Goal: Task Accomplishment & Management: Manage account settings

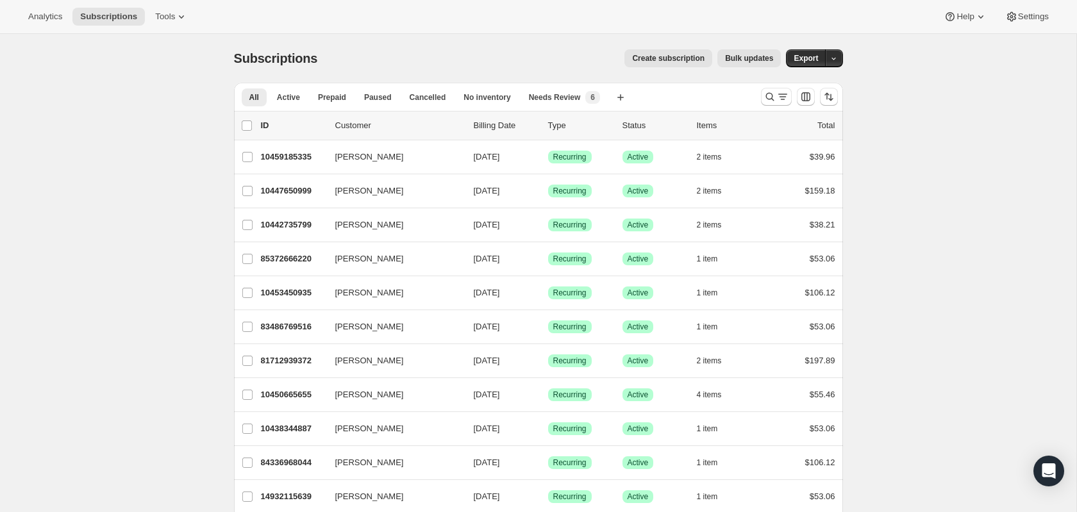
click at [46, 27] on div "Analytics Subscriptions Tools Help Settings" at bounding box center [538, 17] width 1077 height 34
click at [44, 15] on span "Analytics" at bounding box center [45, 17] width 34 height 10
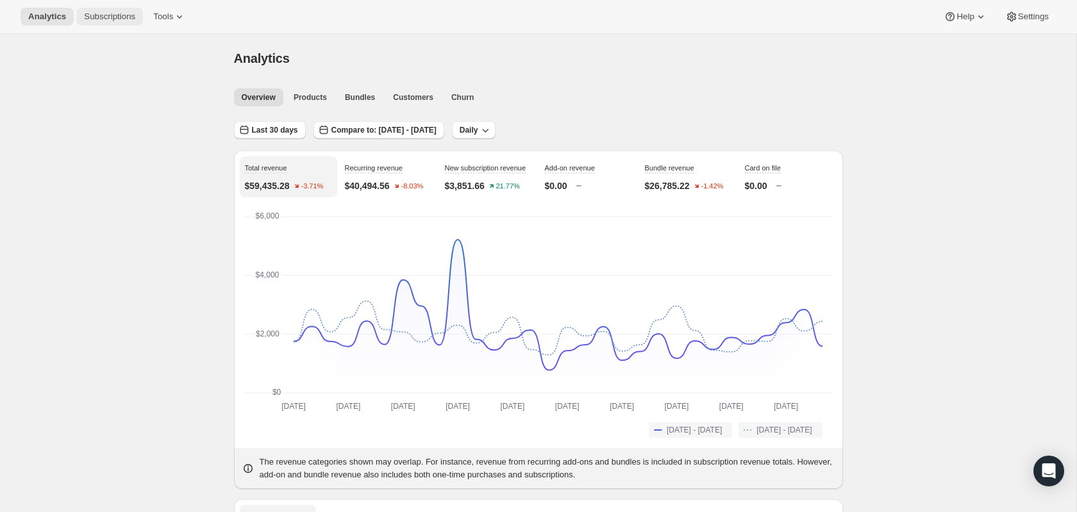
click at [117, 10] on button "Subscriptions" at bounding box center [109, 17] width 67 height 18
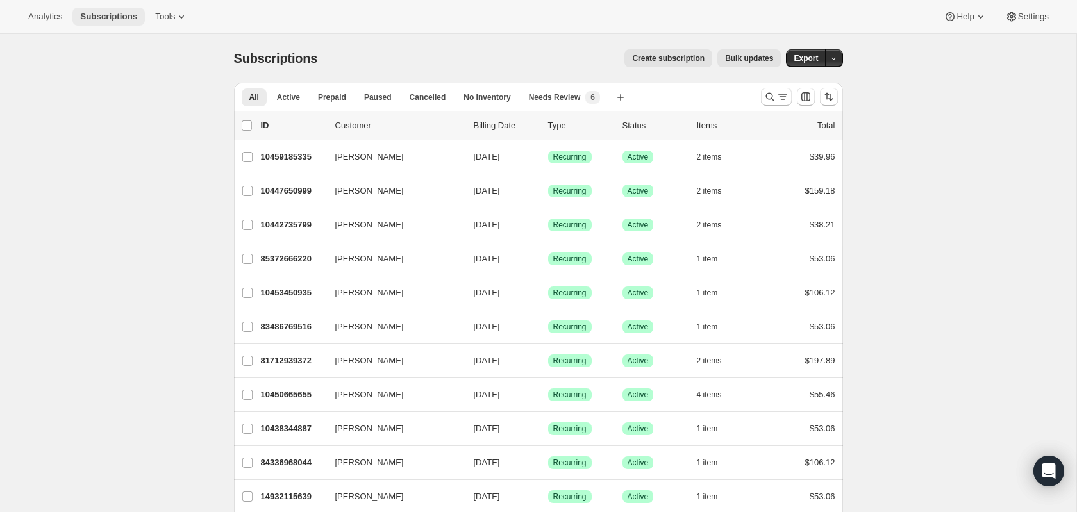
click at [113, 25] on button "Subscriptions" at bounding box center [108, 17] width 72 height 18
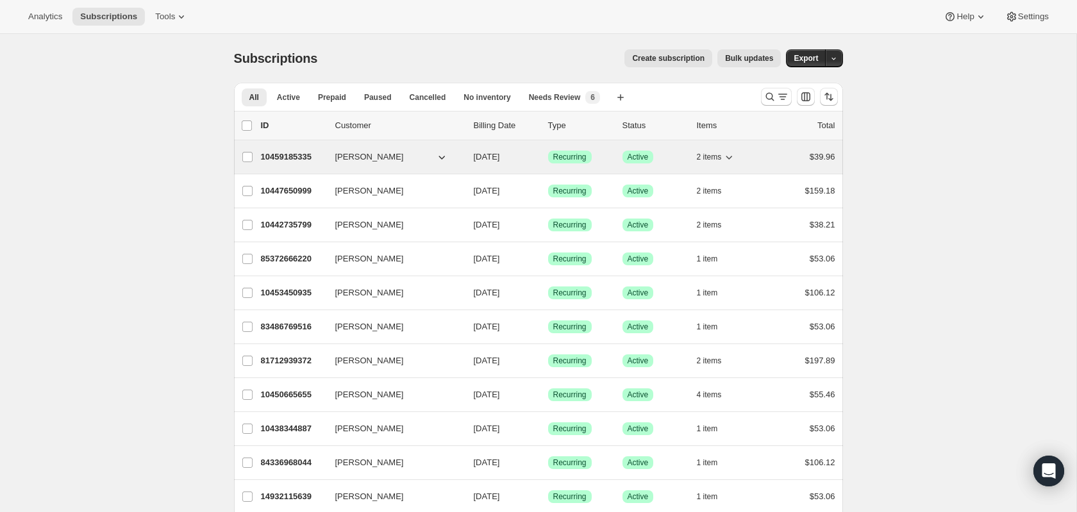
click at [431, 162] on button "Kristy Gilman" at bounding box center [392, 157] width 128 height 21
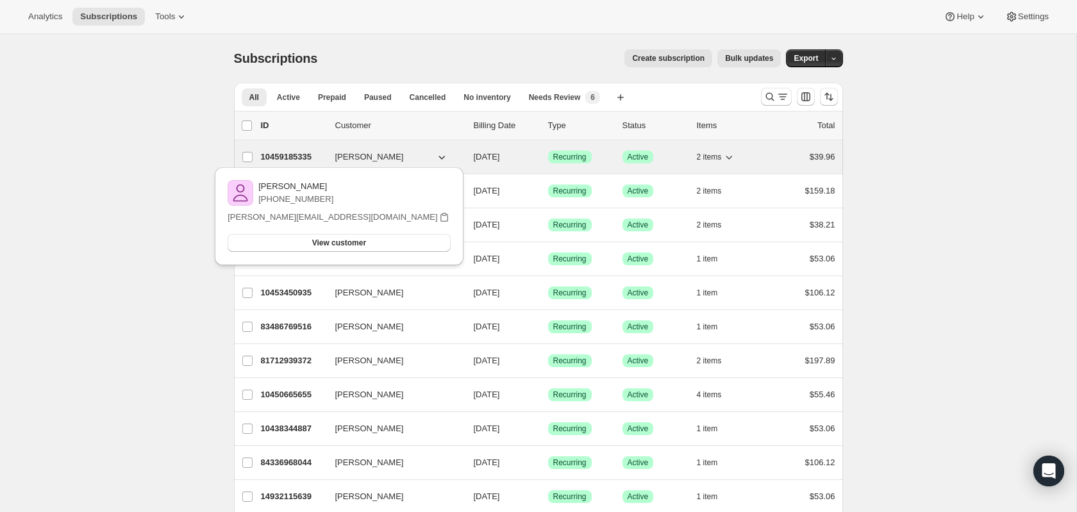
click at [295, 153] on p "10459185335" at bounding box center [293, 157] width 64 height 13
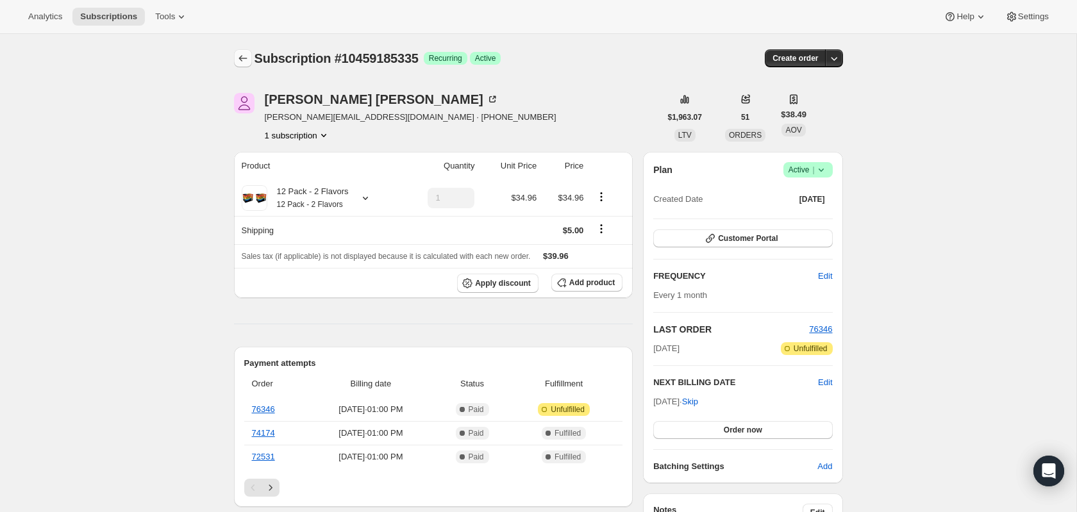
click at [235, 58] on button "Subscriptions" at bounding box center [243, 58] width 18 height 18
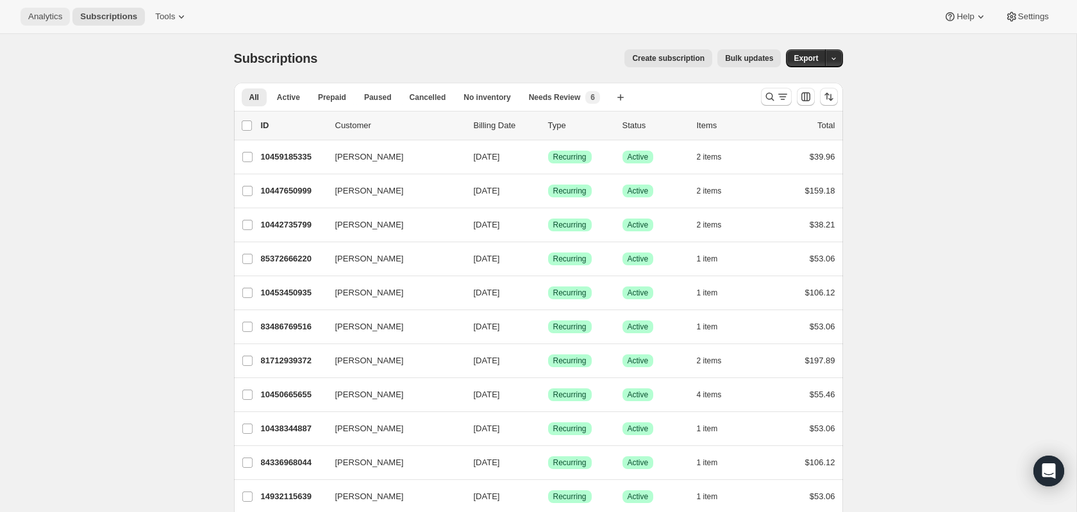
drag, startPoint x: 26, startPoint y: 85, endPoint x: 62, endPoint y: 21, distance: 72.6
click at [1028, 19] on span "Settings" at bounding box center [1033, 17] width 31 height 10
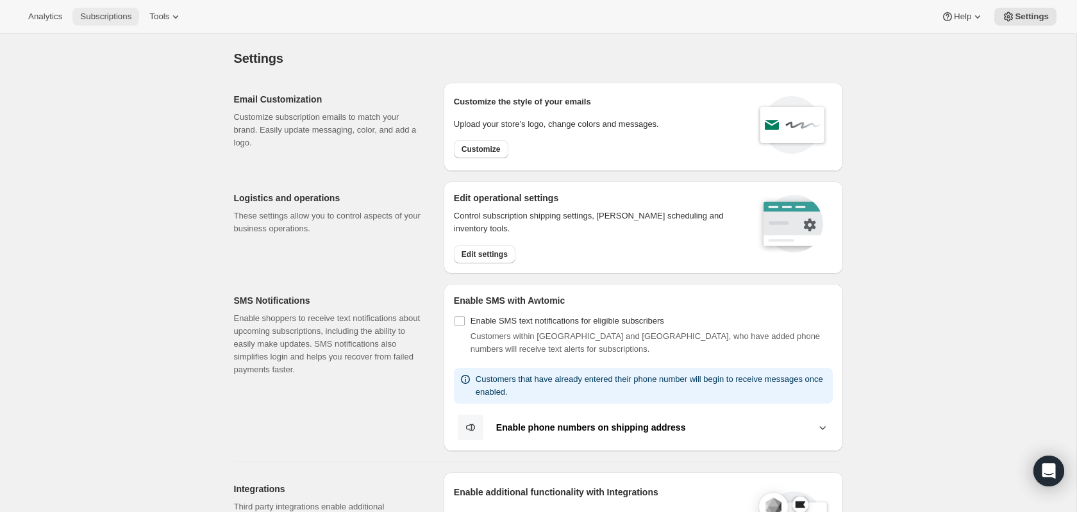
click at [94, 13] on span "Subscriptions" at bounding box center [105, 17] width 51 height 10
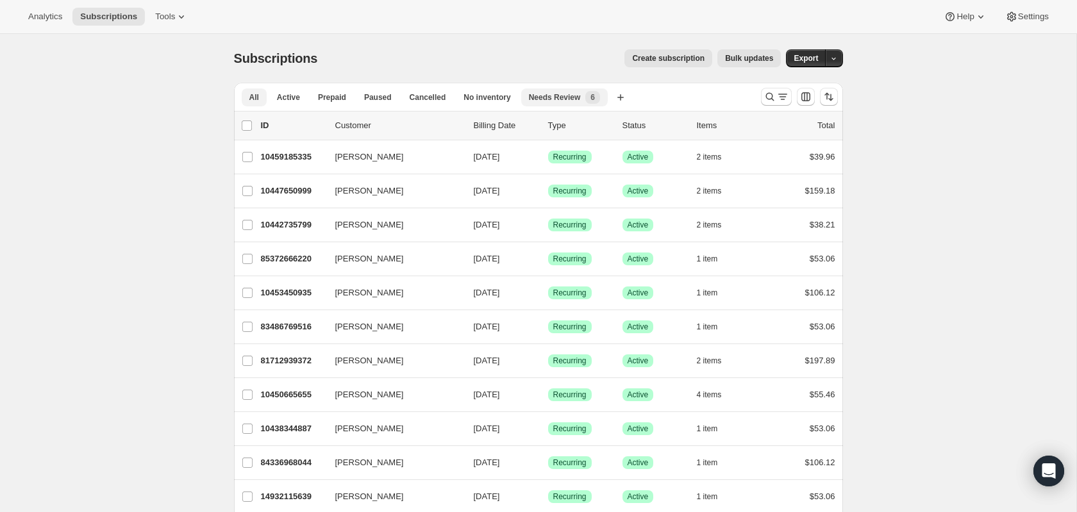
click at [538, 102] on span "Needs Review" at bounding box center [555, 97] width 52 height 10
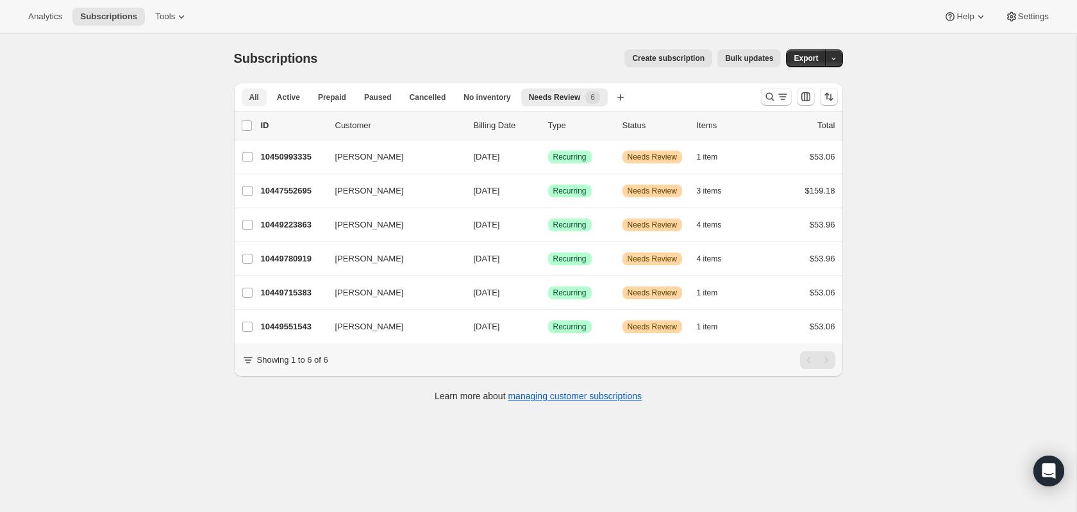
click at [244, 101] on button "All" at bounding box center [254, 97] width 25 height 18
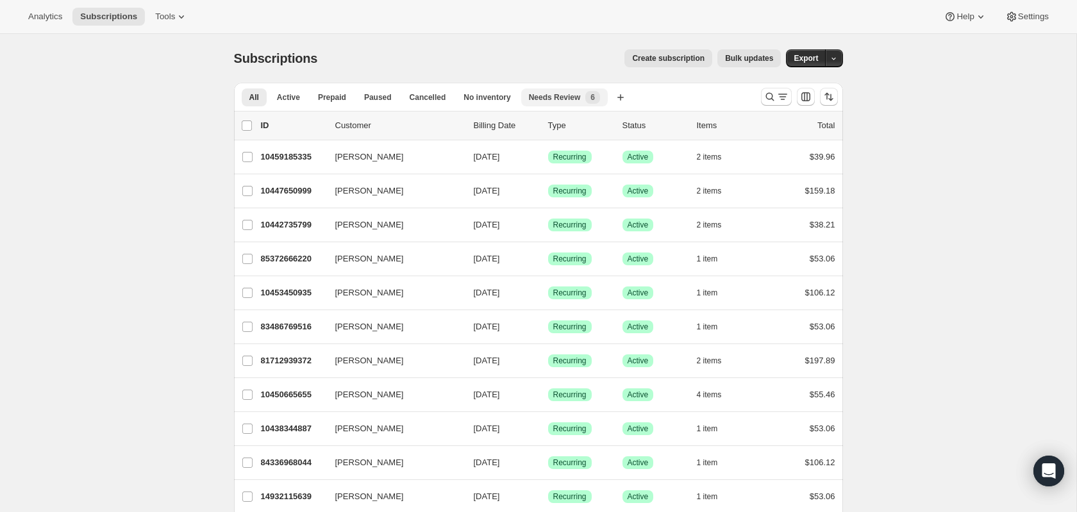
click at [532, 97] on span "Needs Review" at bounding box center [555, 97] width 52 height 10
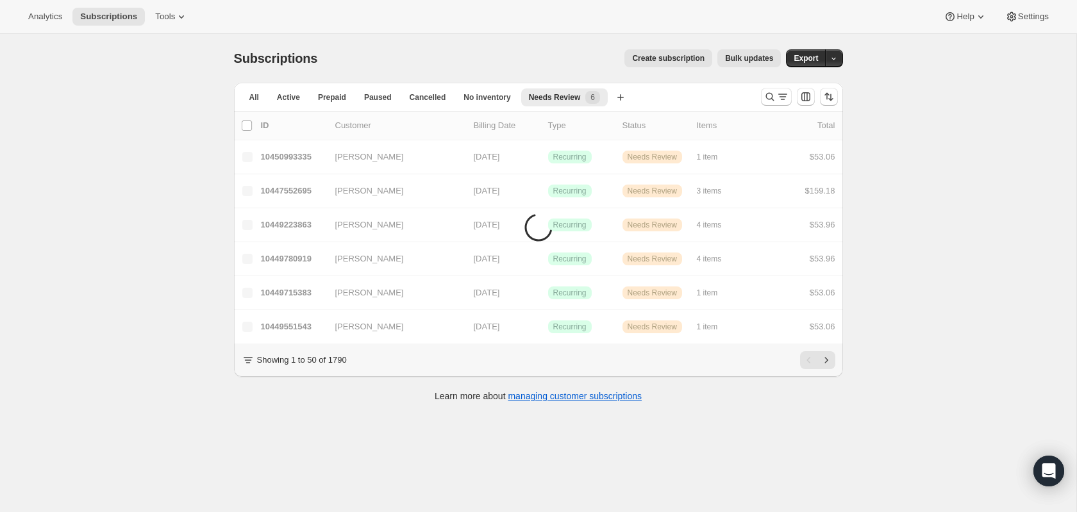
click at [170, 125] on div "Subscriptions. This page is ready Subscriptions Create subscription Bulk update…" at bounding box center [538, 290] width 1076 height 512
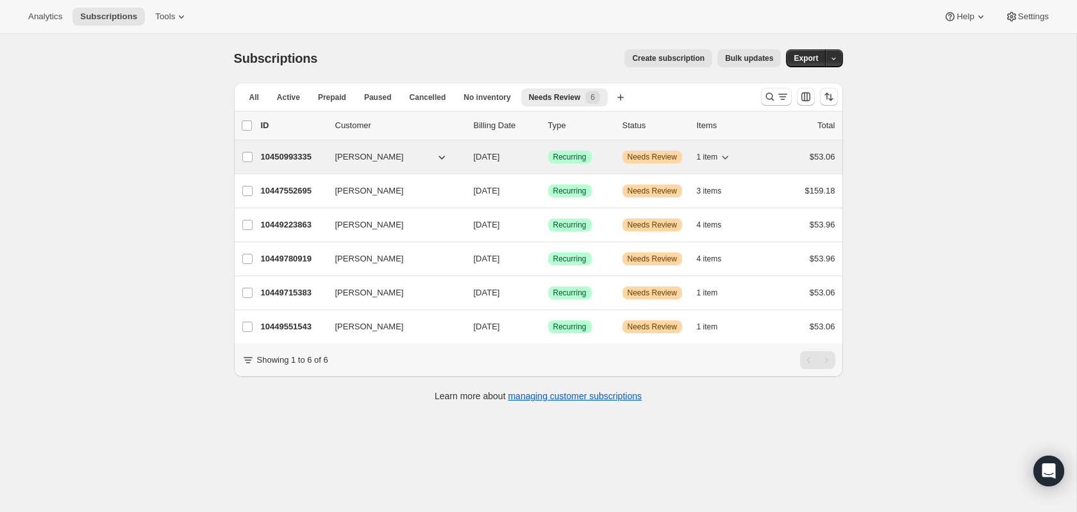
click at [269, 156] on p "10450993335" at bounding box center [293, 157] width 64 height 13
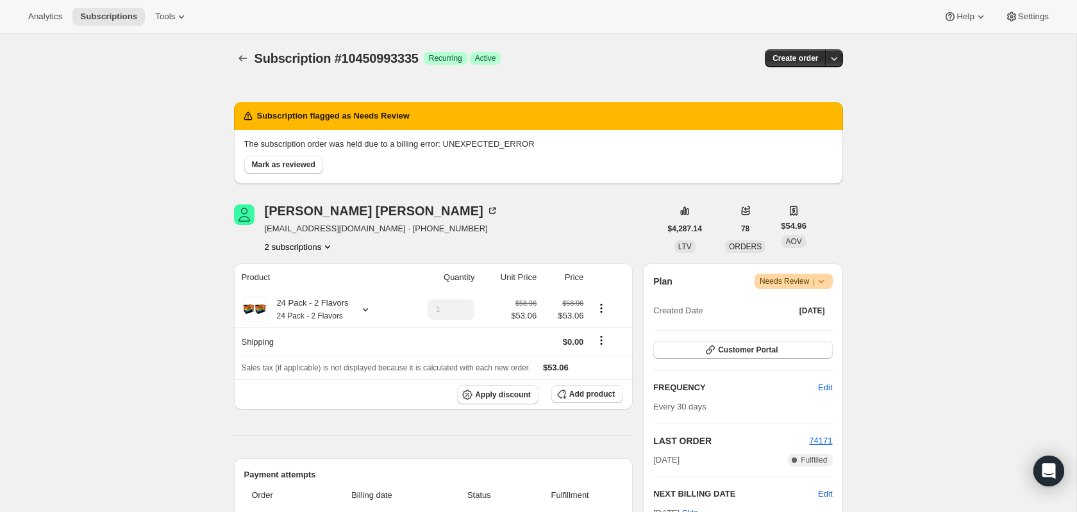
click at [817, 279] on icon at bounding box center [821, 281] width 13 height 13
drag, startPoint x: 237, startPoint y: 144, endPoint x: 423, endPoint y: 141, distance: 186.6
click at [359, 143] on div "The subscription order was held due to a billing error: UNEXPECTED_ERROR [PERSO…" at bounding box center [538, 157] width 609 height 54
click at [456, 138] on div "The subscription order was held due to a billing error: UNEXPECTED_ERROR [PERSO…" at bounding box center [538, 157] width 609 height 54
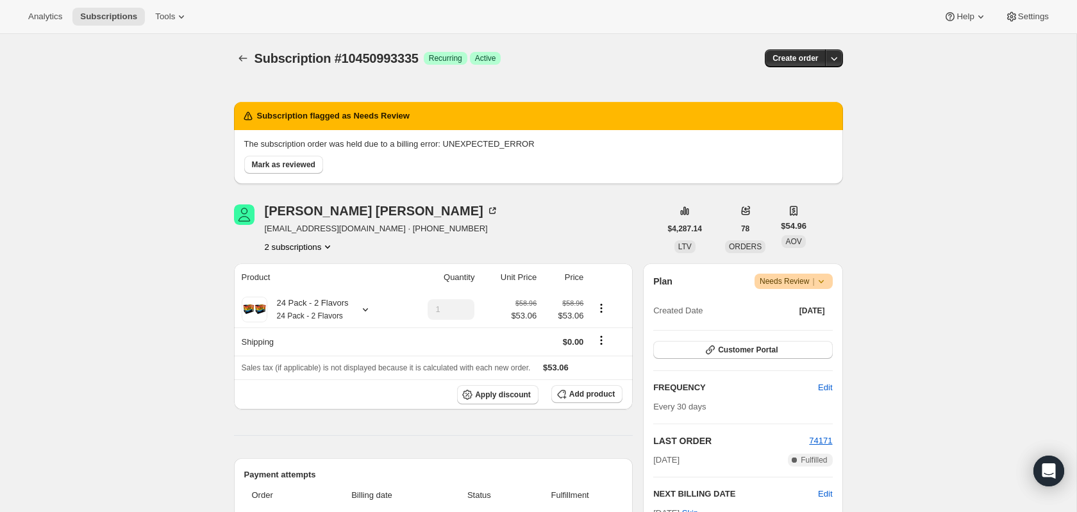
drag, startPoint x: 563, startPoint y: 138, endPoint x: 199, endPoint y: 140, distance: 364.7
click at [234, 53] on button "Subscriptions" at bounding box center [243, 58] width 18 height 18
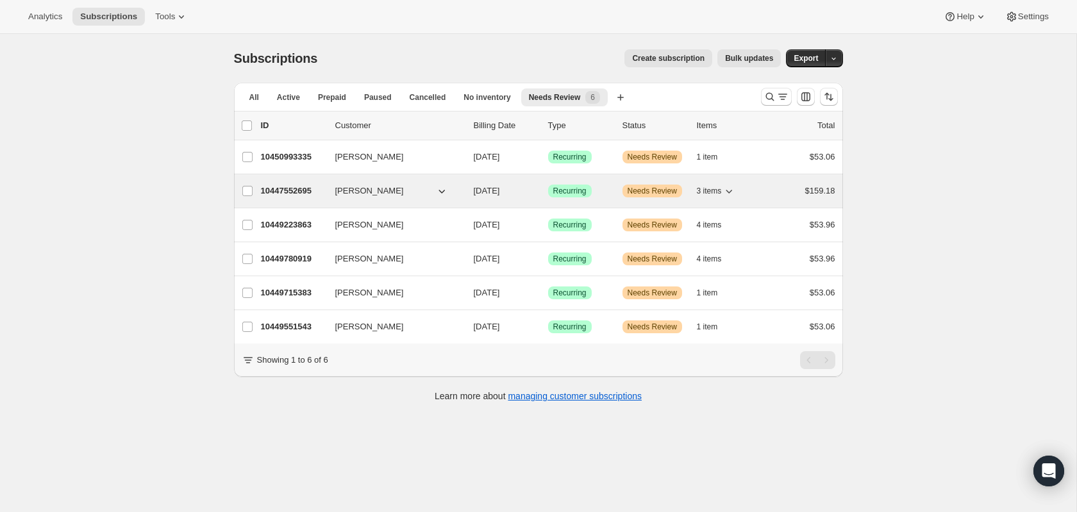
click at [329, 194] on div "10447552695 [PERSON_NAME] [DATE] Success Recurring Warning Needs Review 3 items…" at bounding box center [548, 191] width 574 height 18
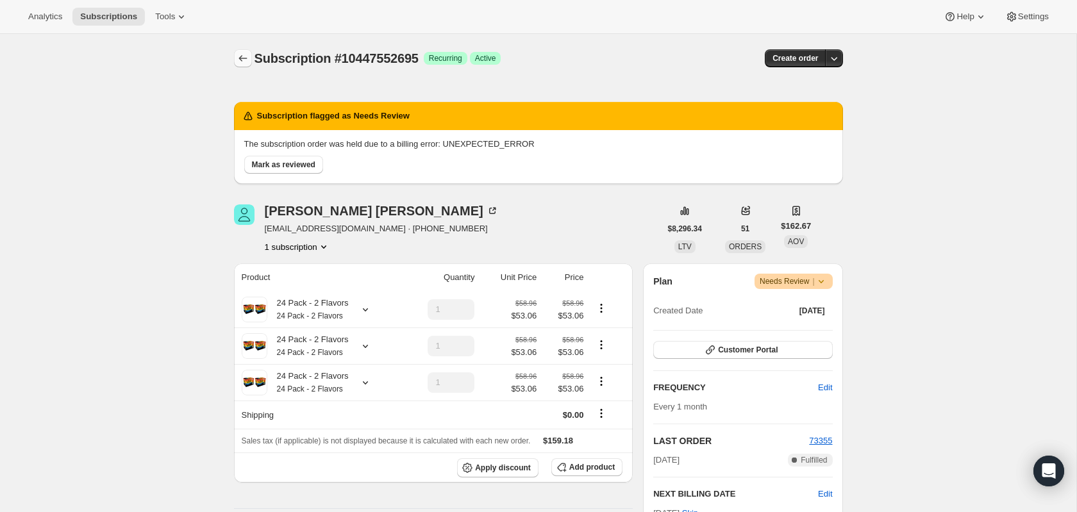
click at [243, 62] on icon "Subscriptions" at bounding box center [243, 58] width 13 height 13
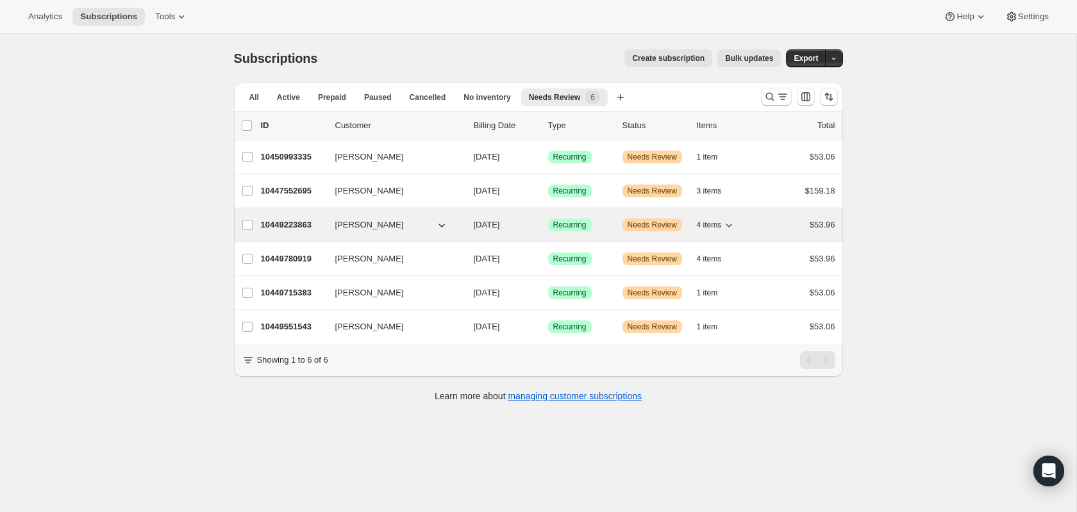
click at [262, 226] on p "10449223863" at bounding box center [293, 225] width 64 height 13
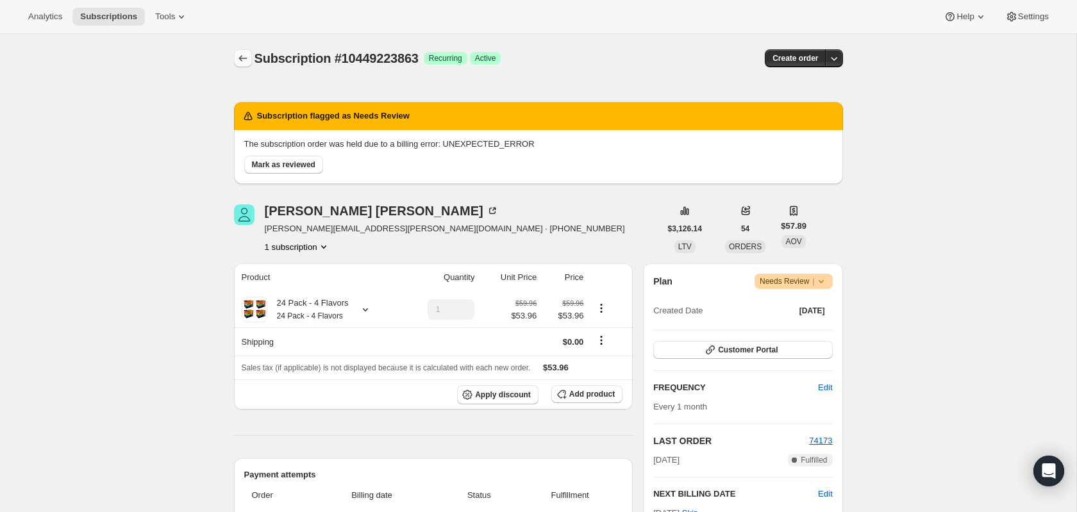
click at [238, 57] on icon "Subscriptions" at bounding box center [243, 58] width 13 height 13
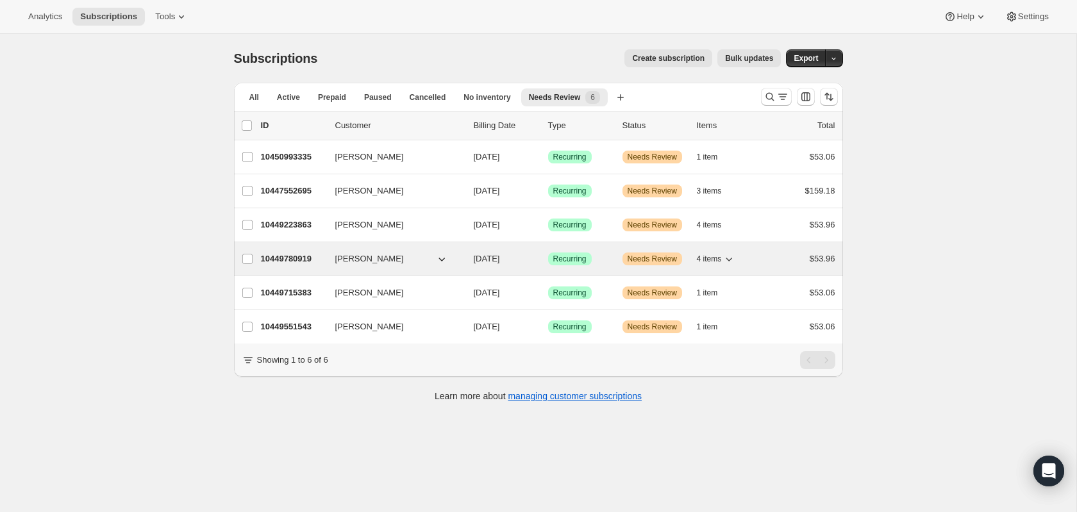
click at [267, 261] on p "10449780919" at bounding box center [293, 259] width 64 height 13
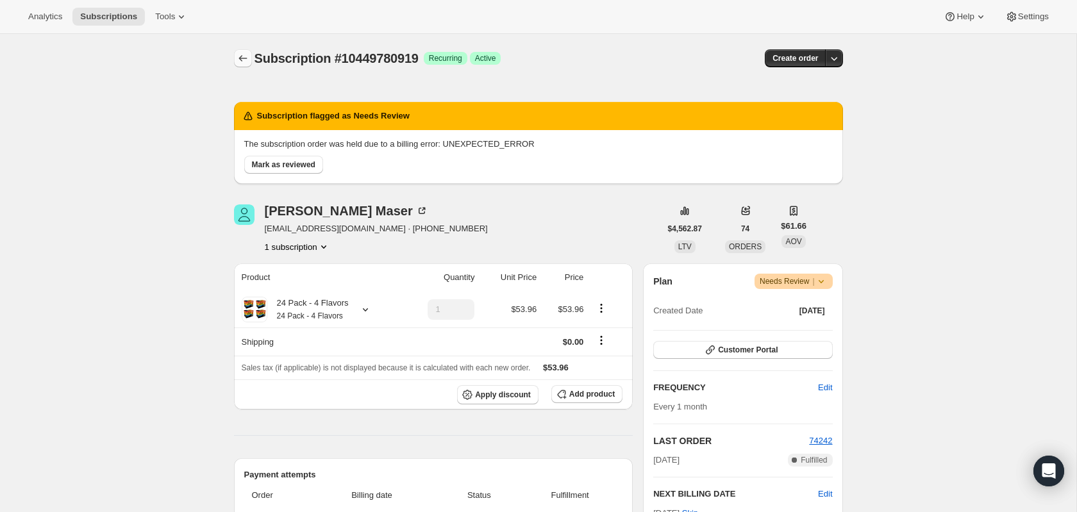
click at [243, 49] on button "Subscriptions" at bounding box center [243, 58] width 18 height 18
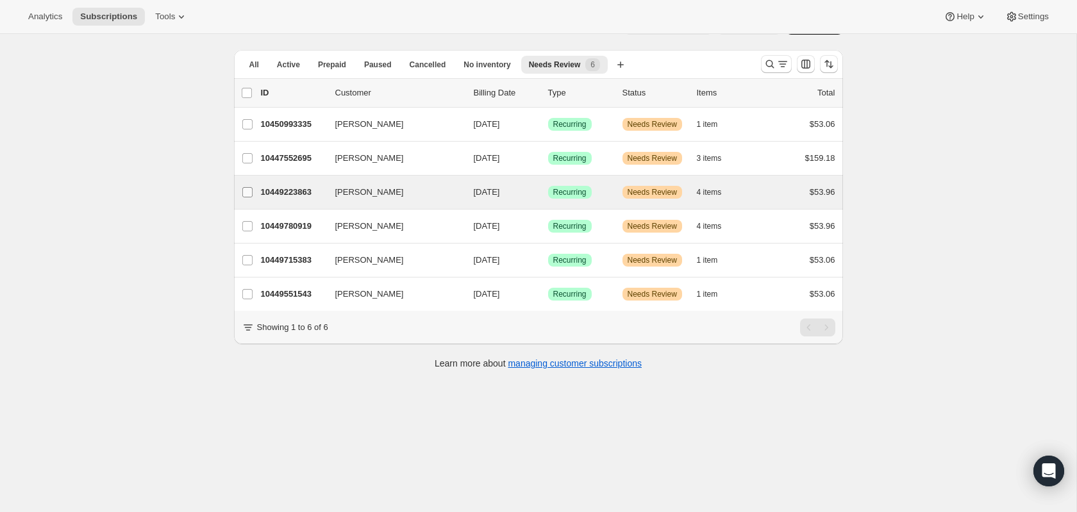
scroll to position [34, 0]
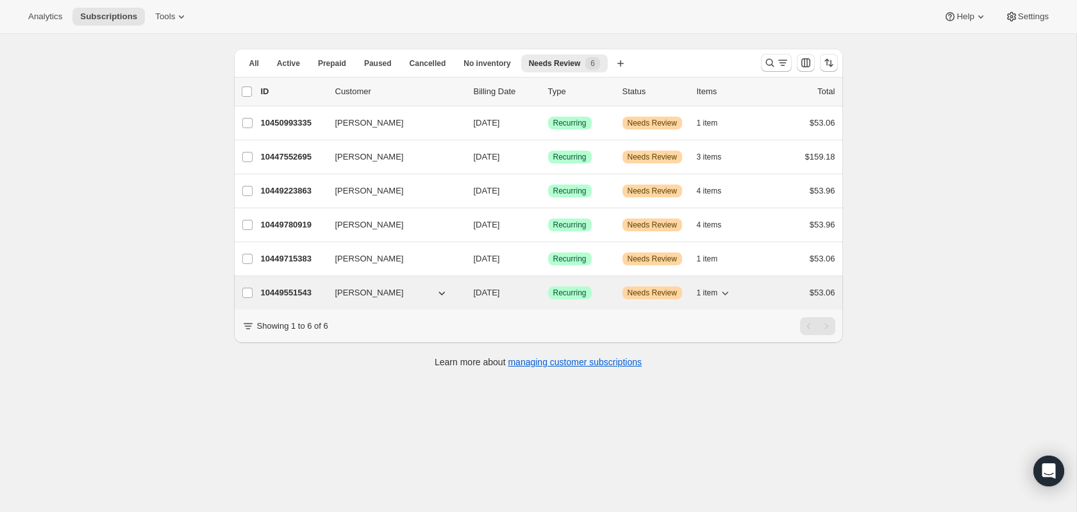
click at [279, 285] on div "10449551543 Jonathan Hayes 10/22/2025 Success Recurring Warning Needs Review 1 …" at bounding box center [548, 293] width 574 height 18
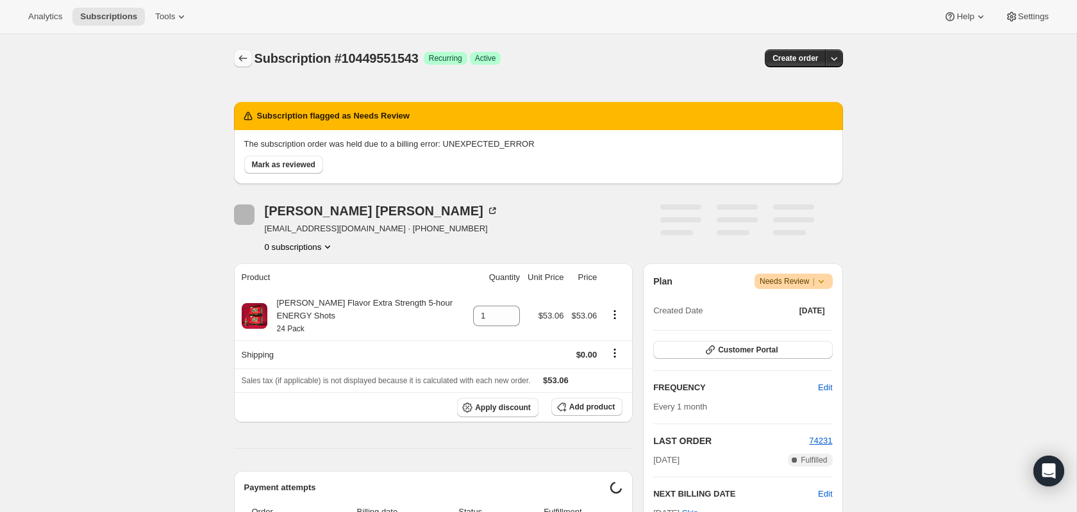
click at [238, 55] on icon "Subscriptions" at bounding box center [243, 58] width 13 height 13
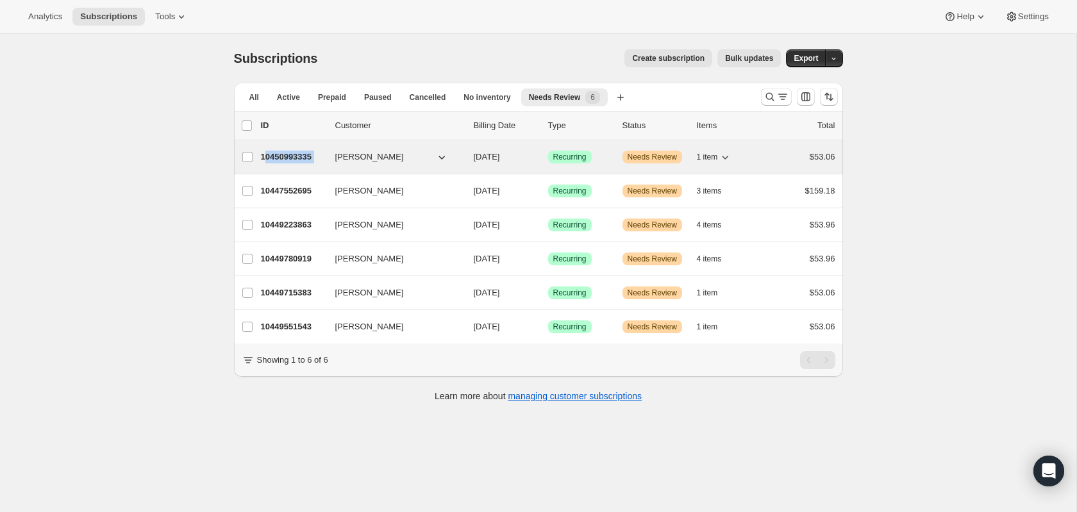
drag, startPoint x: 264, startPoint y: 159, endPoint x: 345, endPoint y: 160, distance: 80.8
click at [345, 160] on div "10450993335 Gina Turley 10/20/2025 Success Recurring Warning Needs Review 1 ite…" at bounding box center [548, 157] width 574 height 18
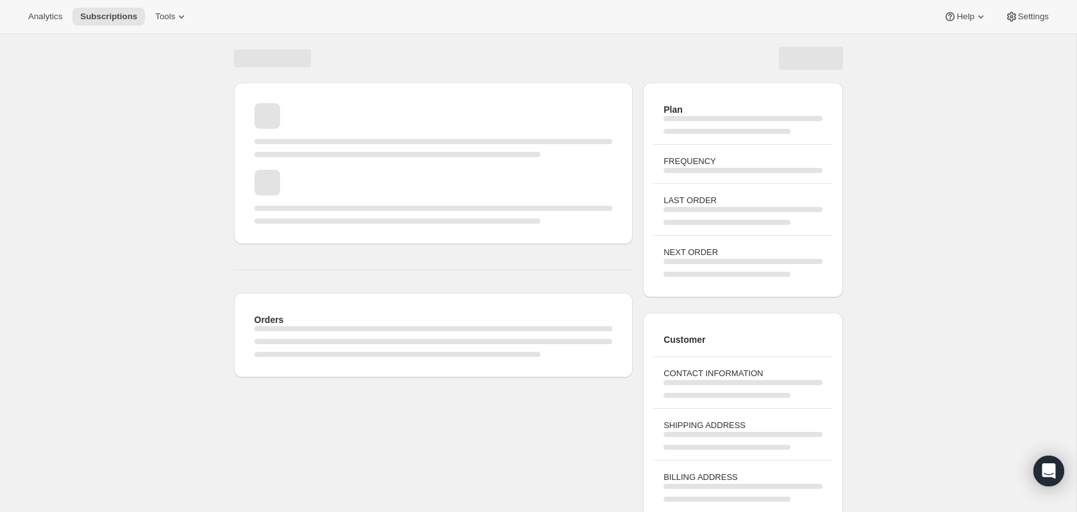
click at [128, 171] on div "Orders Plan FREQUENCY LAST ORDER NEXT ORDER Customer CONTACT INFORMATION SHIPPI…" at bounding box center [538, 306] width 1076 height 545
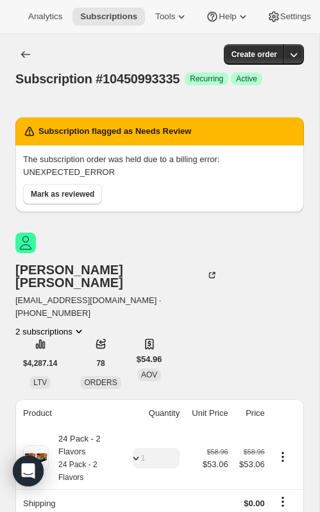
click at [283, 89] on div "Subscription #10450993335. This page is ready Subscription #10450993335 Success…" at bounding box center [159, 66] width 288 height 64
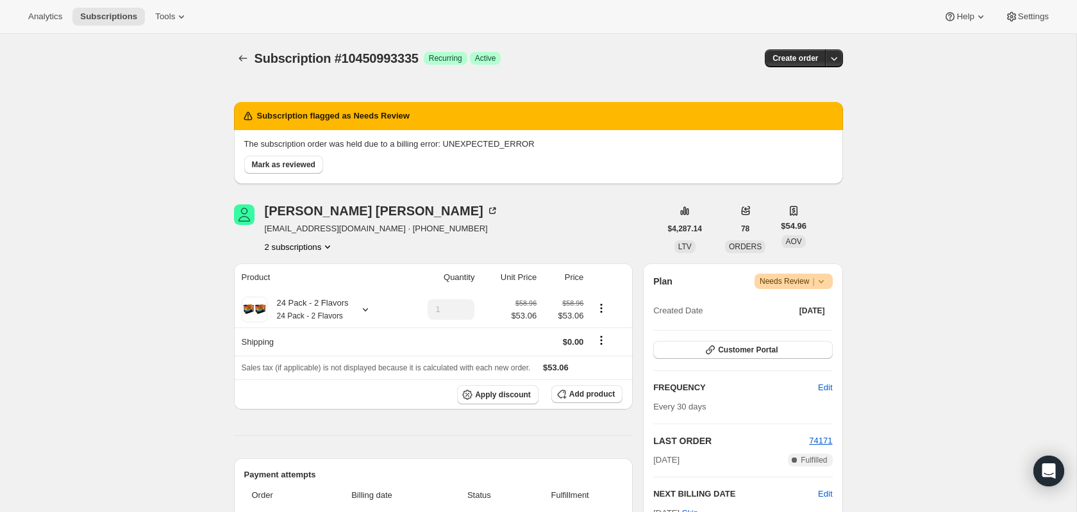
click at [820, 281] on icon at bounding box center [820, 281] width 5 height 3
drag, startPoint x: 395, startPoint y: 126, endPoint x: 220, endPoint y: 114, distance: 175.4
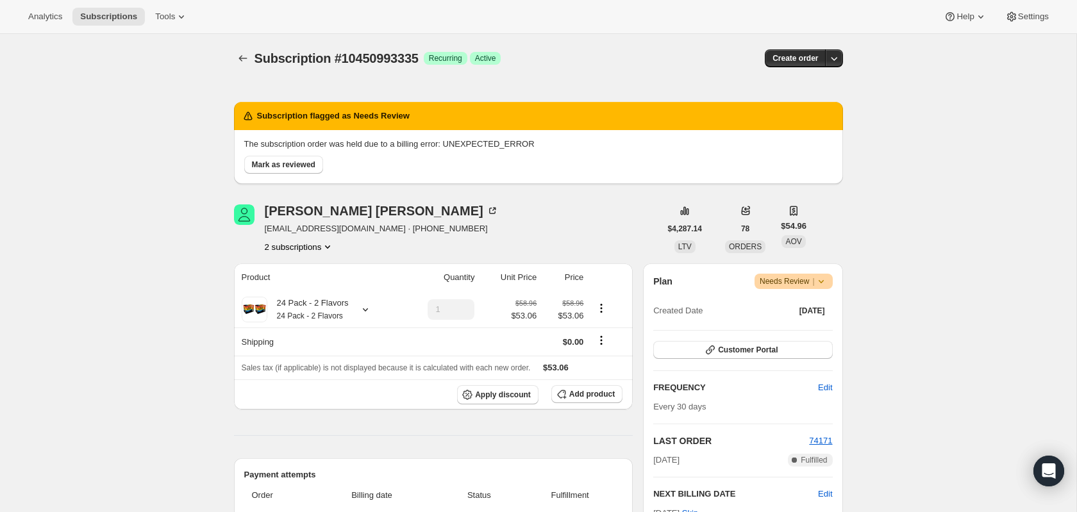
click at [400, 116] on div "Subscription flagged as Needs Review" at bounding box center [539, 116] width 594 height 13
drag, startPoint x: 241, startPoint y: 141, endPoint x: 818, endPoint y: 147, distance: 576.9
click at [818, 147] on div "The subscription order was held due to a billing error: UNEXPECTED_ERROR Mark a…" at bounding box center [538, 157] width 609 height 54
click at [637, 138] on p "The subscription order was held due to a billing error: UNEXPECTED_ERROR" at bounding box center [538, 144] width 588 height 13
click at [631, 140] on p "The subscription order was held due to a billing error: UNEXPECTED_ERROR" at bounding box center [538, 144] width 588 height 13
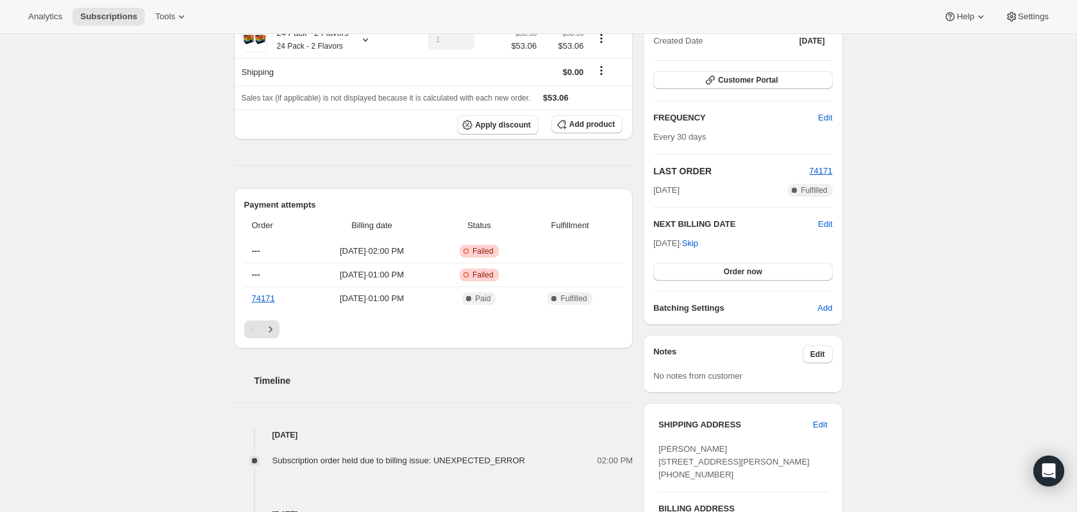
scroll to position [267, 0]
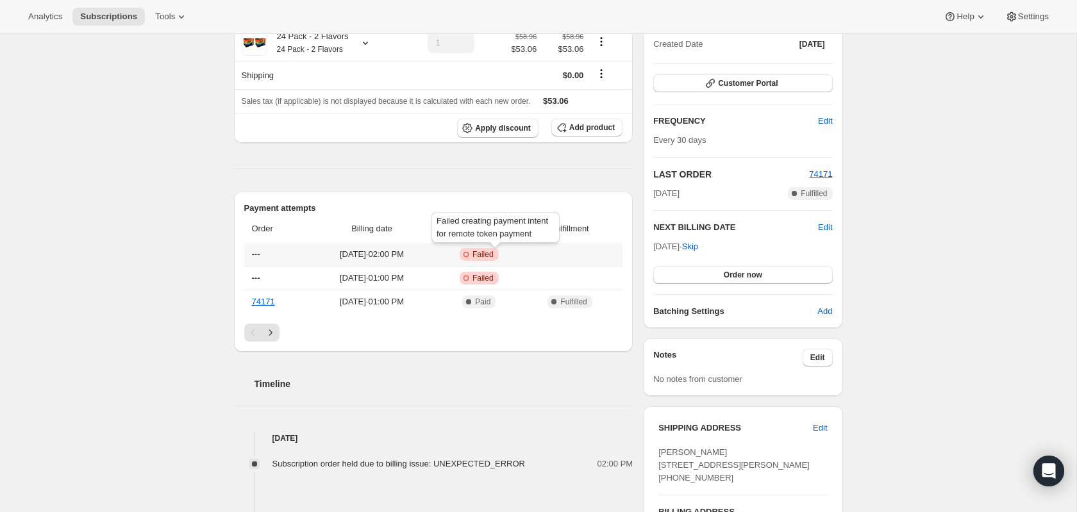
click at [494, 260] on span "Failed" at bounding box center [482, 254] width 21 height 10
drag, startPoint x: 291, startPoint y: 262, endPoint x: 557, endPoint y: 267, distance: 266.0
click at [557, 266] on tr "--- Sep 20, 2025 · 02:00 PM Critical Incomplete Failed" at bounding box center [433, 254] width 379 height 23
click at [506, 295] on td "Complete Paid" at bounding box center [479, 302] width 85 height 24
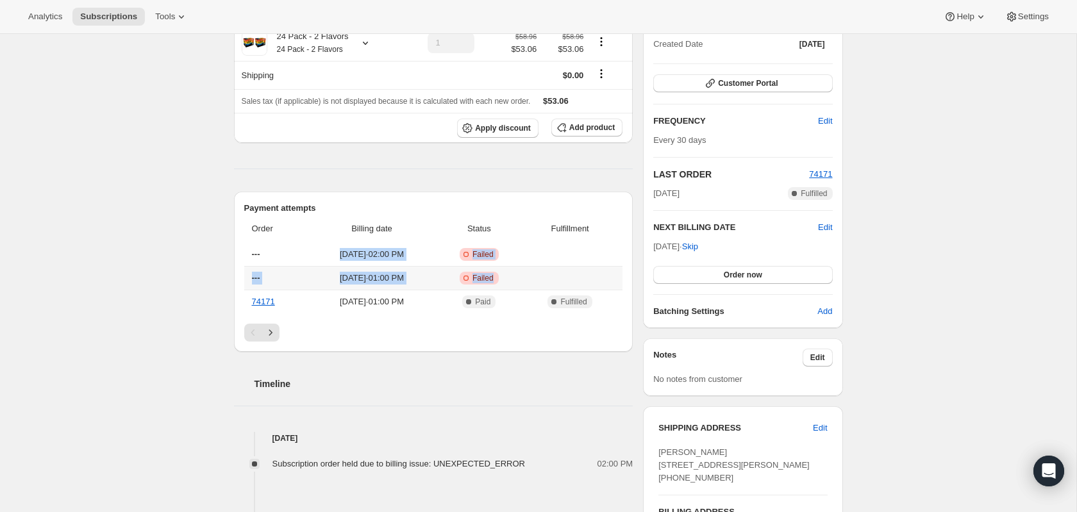
drag, startPoint x: 527, startPoint y: 281, endPoint x: 322, endPoint y: 258, distance: 206.3
click at [322, 258] on tbody "--- Sep 20, 2025 · 02:00 PM Critical Incomplete Failed --- Sep 20, 2025 · 01:00…" at bounding box center [433, 278] width 379 height 71
drag, startPoint x: 120, startPoint y: 241, endPoint x: 113, endPoint y: 243, distance: 6.7
click at [121, 240] on div "Subscription #10450993335. This page is ready Subscription #10450993335 Success…" at bounding box center [538, 316] width 1076 height 1099
click at [110, 229] on div "Subscription #10450993335. This page is ready Subscription #10450993335 Success…" at bounding box center [538, 316] width 1076 height 1099
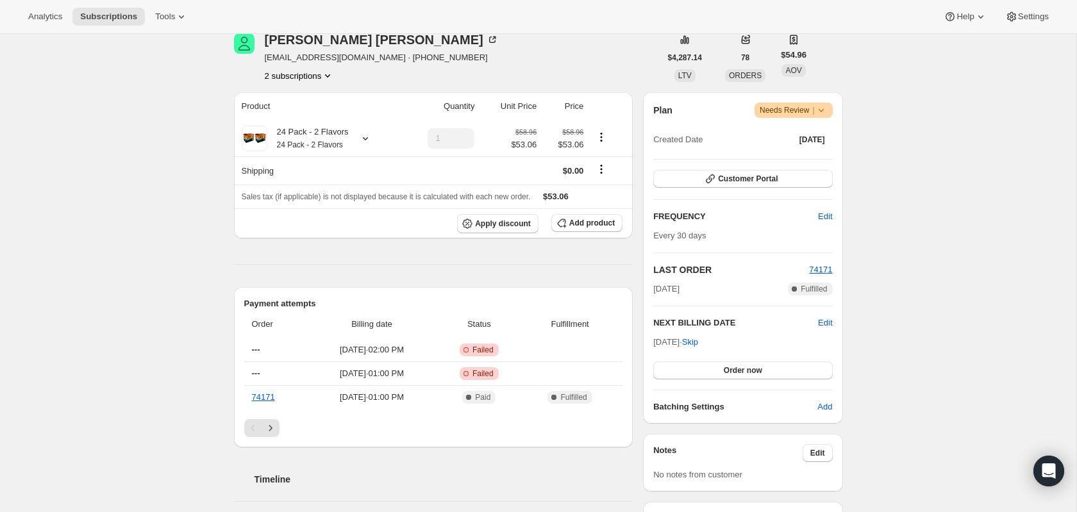
scroll to position [0, 0]
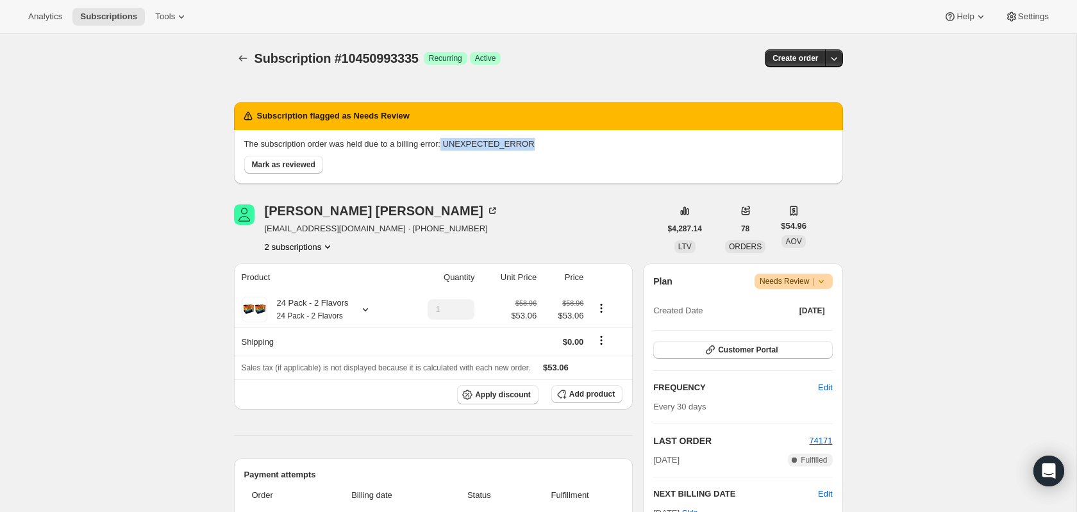
drag, startPoint x: 564, startPoint y: 140, endPoint x: 622, endPoint y: 134, distance: 58.0
click at [444, 139] on p "The subscription order was held due to a billing error: UNEXPECTED_ERROR" at bounding box center [538, 144] width 588 height 13
copy p "UNEXPECTED_ERROR"
click at [256, 311] on span at bounding box center [255, 310] width 26 height 26
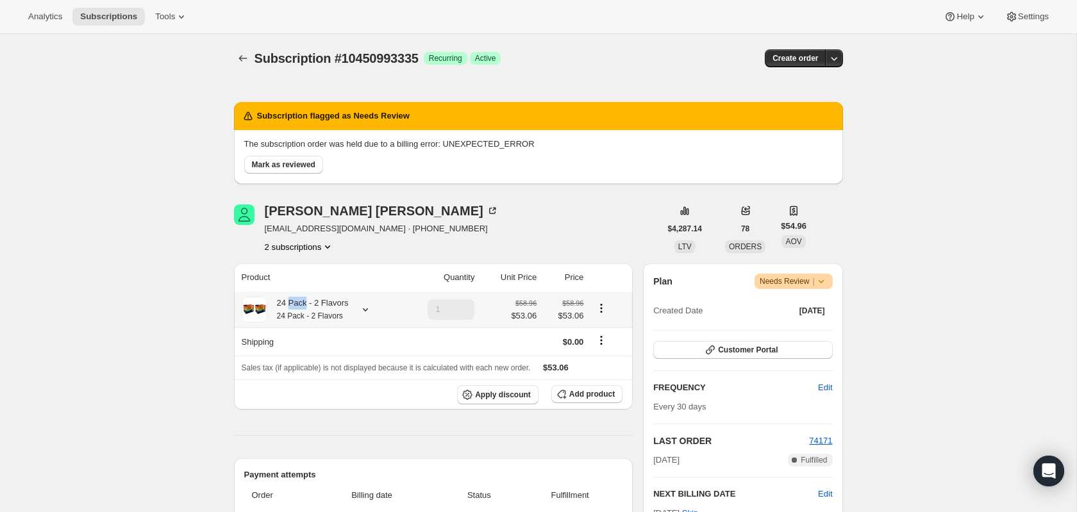
drag, startPoint x: 303, startPoint y: 304, endPoint x: 185, endPoint y: 254, distance: 127.5
click at [314, 298] on div "24 Pack - 2 Flavors 24 Pack - 2 Flavors" at bounding box center [307, 310] width 81 height 26
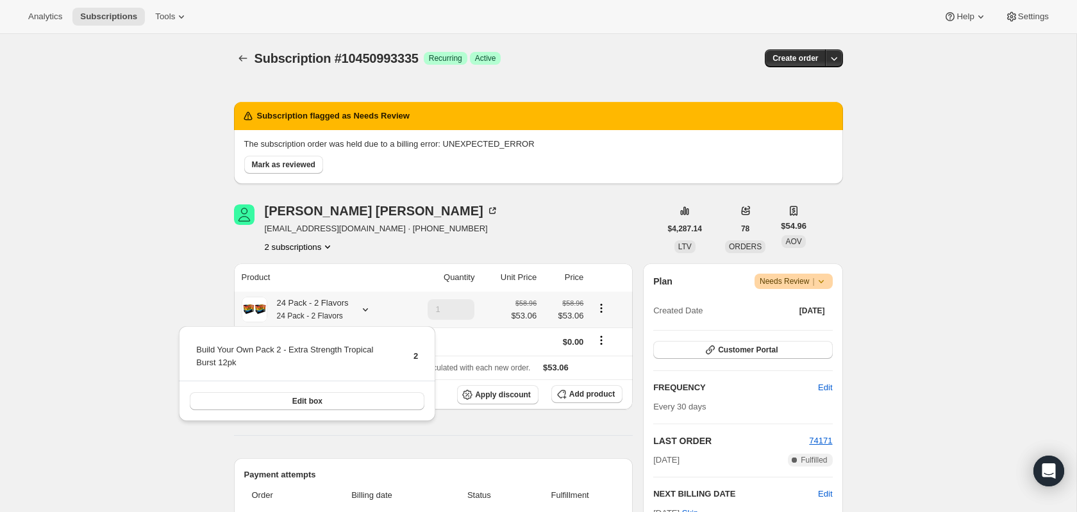
click at [315, 298] on div "24 Pack - 2 Flavors 24 Pack - 2 Flavors" at bounding box center [307, 310] width 81 height 26
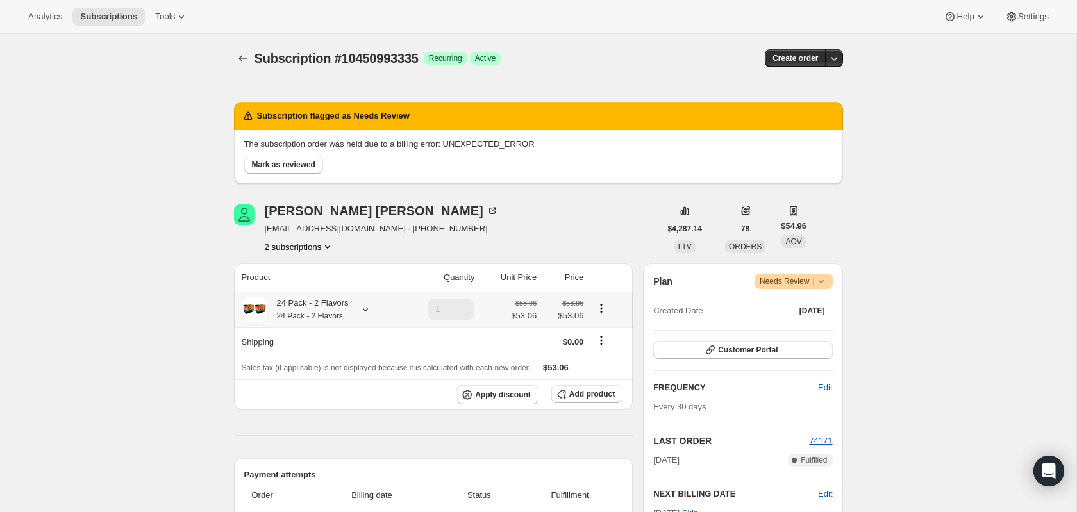
click at [246, 307] on span at bounding box center [255, 310] width 26 height 26
click at [371, 315] on div "24 Pack - 2 Flavors 24 Pack - 2 Flavors" at bounding box center [320, 310] width 156 height 26
click at [366, 313] on icon at bounding box center [365, 309] width 13 height 13
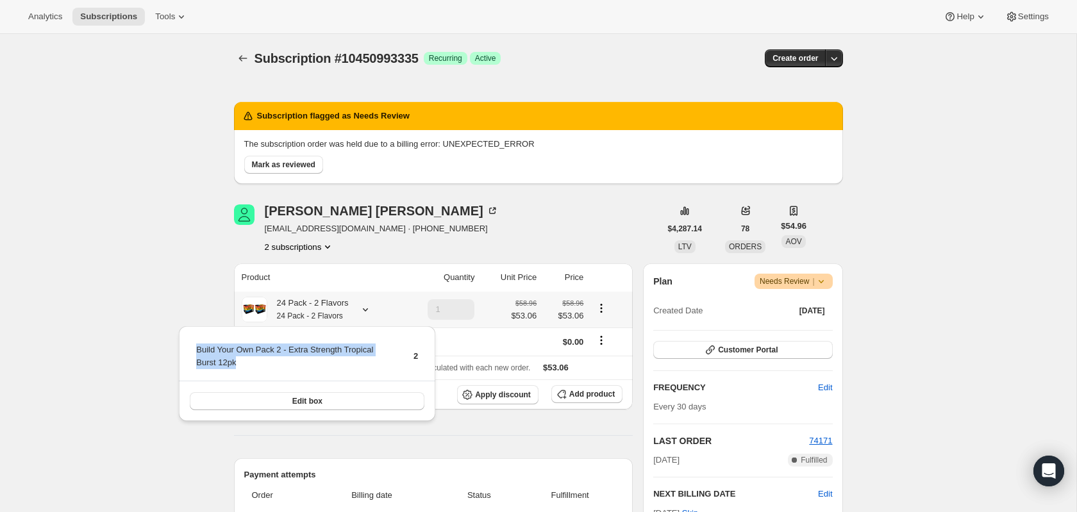
drag, startPoint x: 195, startPoint y: 353, endPoint x: 287, endPoint y: 359, distance: 91.2
click at [287, 359] on td "Build Your Own Pack 2 - Extra Strength Tropical Burst 12pk" at bounding box center [293, 361] width 196 height 37
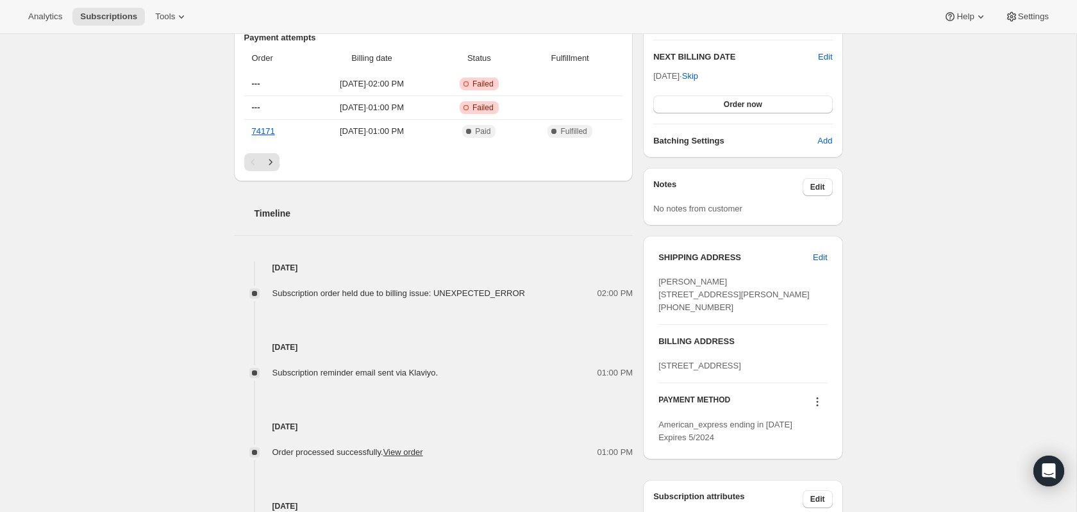
scroll to position [523, 0]
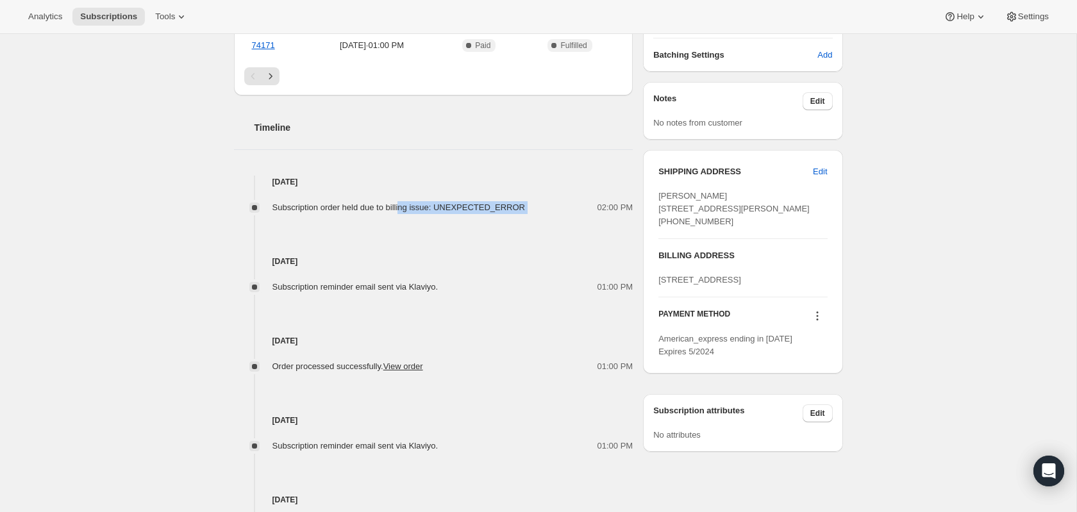
drag, startPoint x: 399, startPoint y: 213, endPoint x: 558, endPoint y: 211, distance: 159.0
click at [558, 211] on div "Subscription order held due to billing issue: UNEXPECTED_ERROR 02:00 PM" at bounding box center [433, 207] width 399 height 13
click at [553, 212] on div "02:00 PM" at bounding box center [583, 207] width 100 height 13
click at [551, 212] on div "02:00 PM" at bounding box center [583, 207] width 100 height 13
drag, startPoint x: 534, startPoint y: 212, endPoint x: 293, endPoint y: 222, distance: 241.2
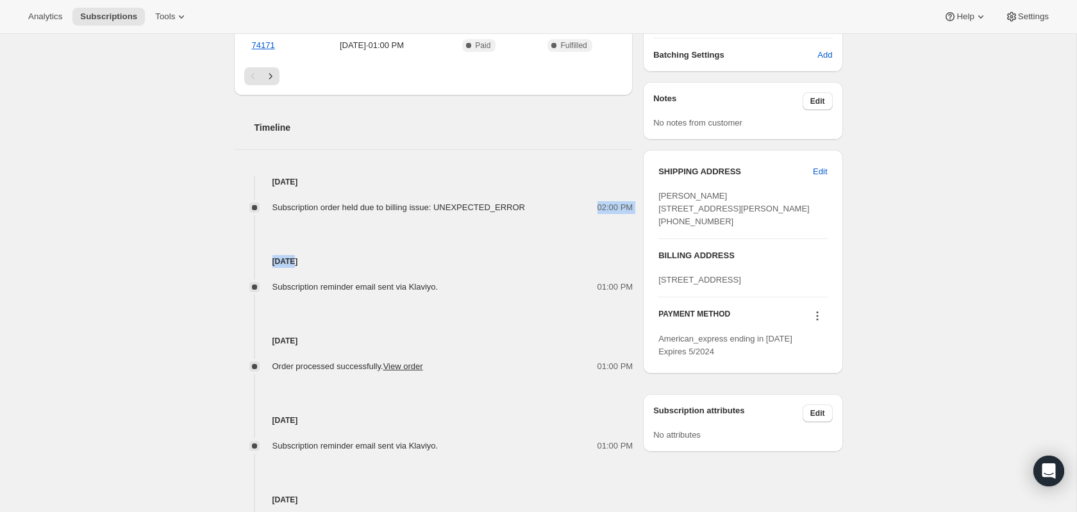
click at [293, 222] on div "Sep 20, 2025 Subscription order held due to billing issue: UNEXPECTED_ERROR 02:…" at bounding box center [433, 354] width 399 height 356
click at [270, 211] on div "Subscription order held due to billing issue: UNEXPECTED_ERROR 02:00 PM" at bounding box center [433, 207] width 399 height 13
drag, startPoint x: 285, startPoint y: 206, endPoint x: 517, endPoint y: 212, distance: 232.1
click at [517, 212] on div "Subscription order held due to billing issue: UNEXPECTED_ERROR 02:00 PM" at bounding box center [433, 207] width 399 height 13
click at [517, 212] on div "Subscription order held due to billing issue: UNEXPECTED_ERROR" at bounding box center [402, 207] width 261 height 13
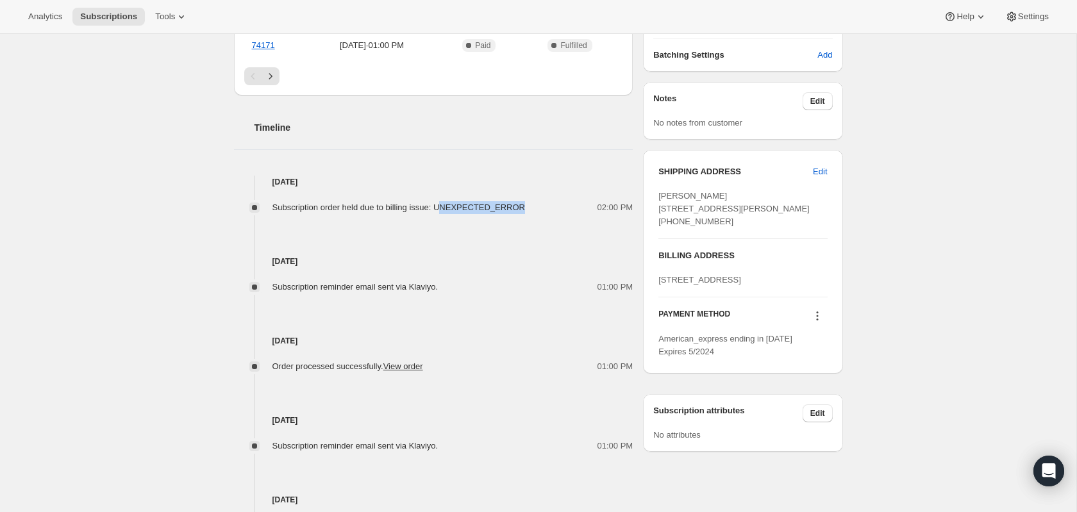
drag, startPoint x: 520, startPoint y: 212, endPoint x: 440, endPoint y: 212, distance: 80.1
click at [440, 212] on div "Subscription order held due to billing issue: UNEXPECTED_ERROR" at bounding box center [402, 207] width 261 height 13
click at [432, 212] on span "Subscription order held due to billing issue: UNEXPECTED_ERROR" at bounding box center [398, 208] width 253 height 10
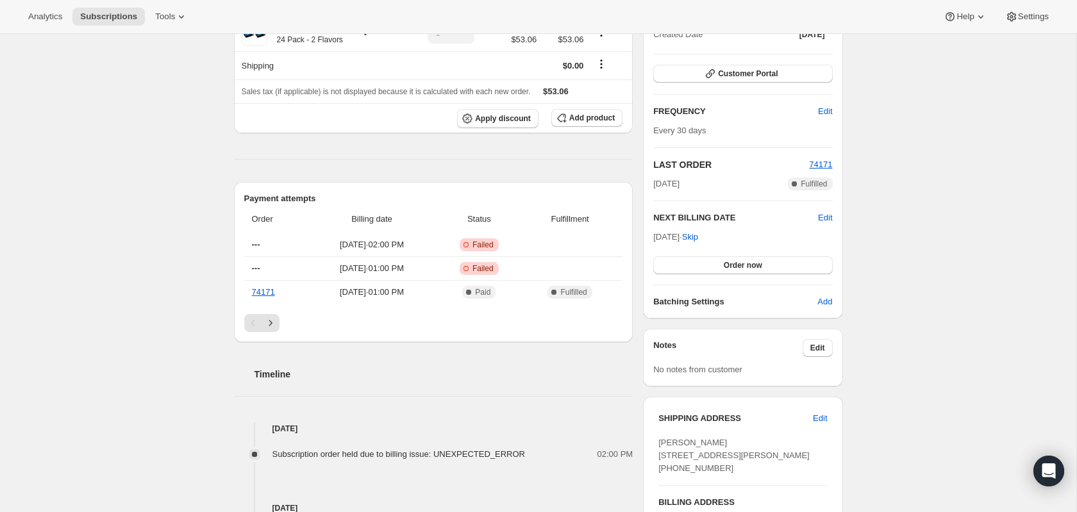
scroll to position [0, 0]
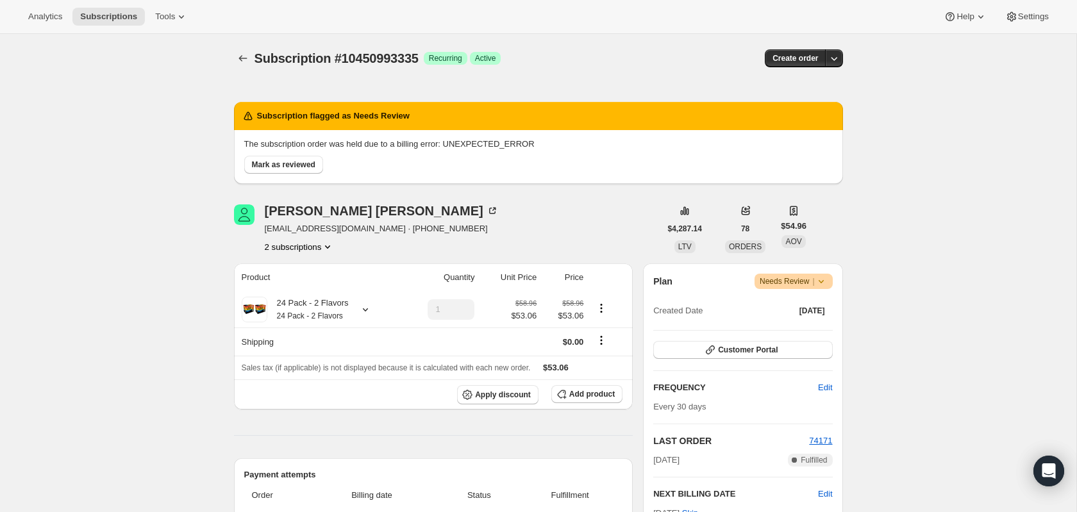
click at [362, 56] on span "Subscription #10450993335" at bounding box center [336, 58] width 164 height 14
click at [363, 58] on span "Subscription #10450993335" at bounding box center [336, 58] width 164 height 14
copy span "Subscription #10450993335"
drag, startPoint x: 146, startPoint y: 62, endPoint x: 467, endPoint y: 22, distance: 323.6
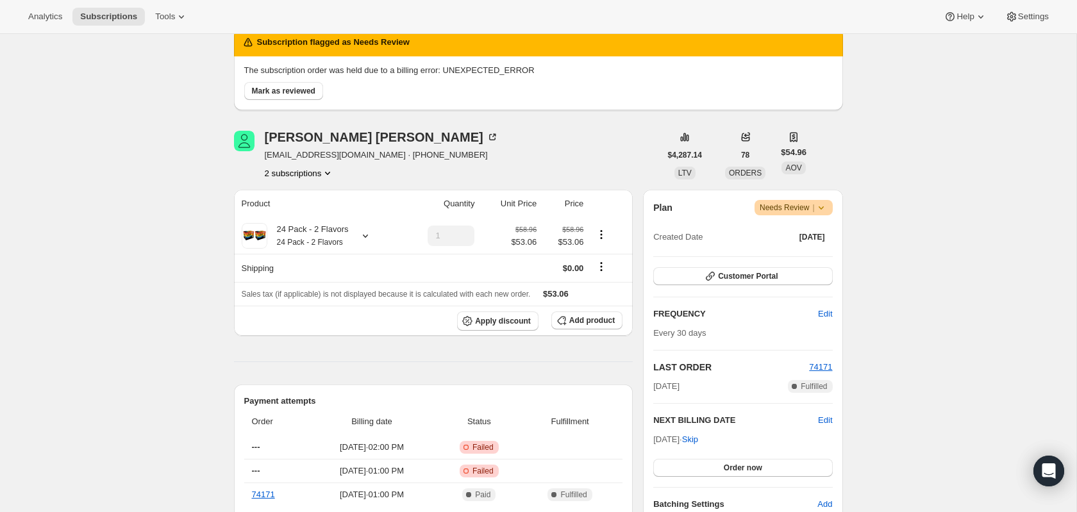
scroll to position [76, 0]
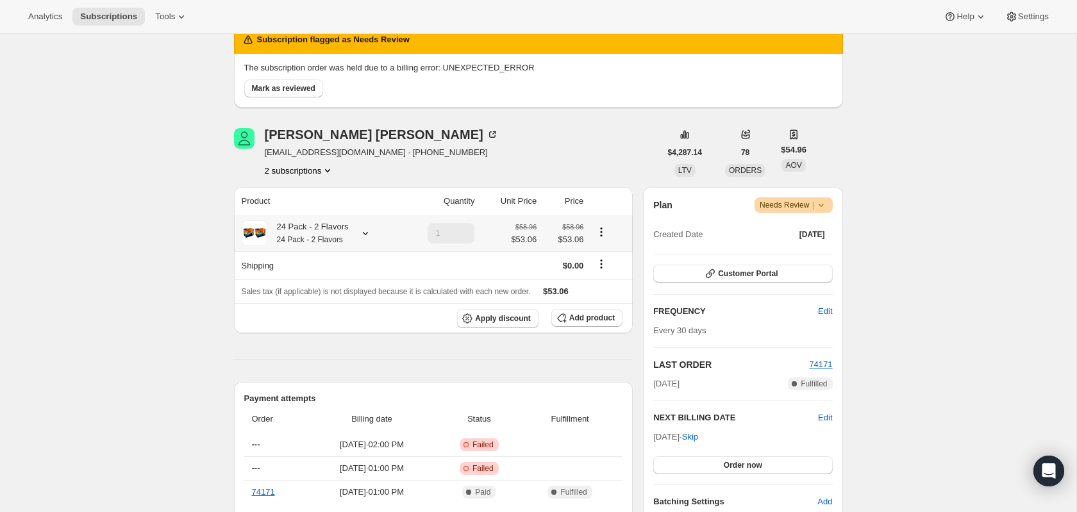
click at [603, 239] on div at bounding box center [608, 233] width 34 height 17
click at [599, 231] on icon "Product actions" at bounding box center [601, 232] width 13 height 13
click at [151, 174] on div "Subscription #10450993335. This page is ready Subscription #10450993335 Success…" at bounding box center [538, 507] width 1076 height 1099
click at [601, 233] on icon "Product actions" at bounding box center [601, 232] width 13 height 13
click at [92, 202] on div "Subscription #10450993335. This page is ready Subscription #10450993335 Success…" at bounding box center [538, 507] width 1076 height 1099
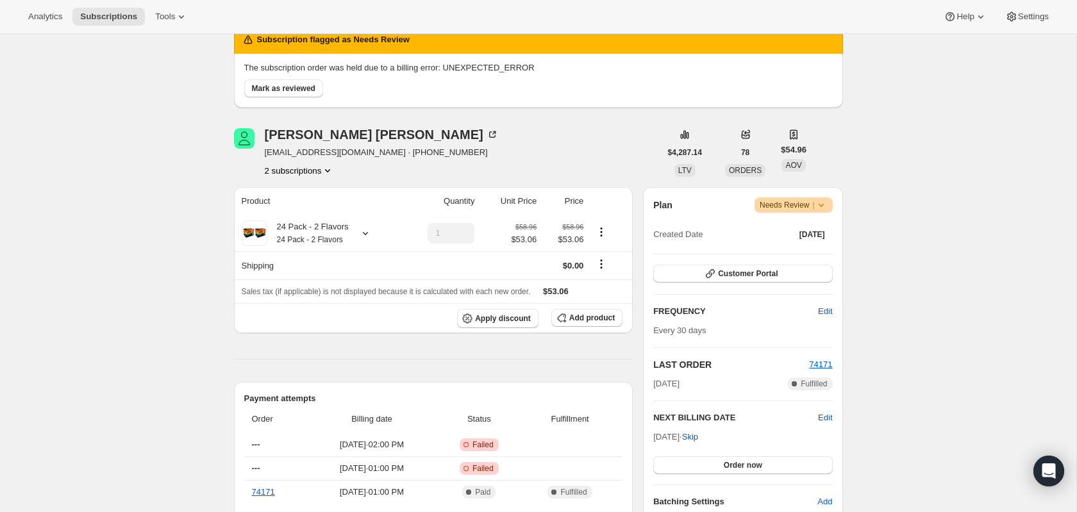
click at [329, 171] on icon "Product actions" at bounding box center [327, 170] width 5 height 3
click at [135, 204] on div "Subscription #10450993335. This page is ready Subscription #10450993335 Success…" at bounding box center [538, 507] width 1076 height 1099
click at [824, 212] on span "Warning Needs Review |" at bounding box center [793, 204] width 78 height 15
click at [926, 181] on div "Subscription #10450993335. This page is ready Subscription #10450993335 Success…" at bounding box center [538, 507] width 1076 height 1099
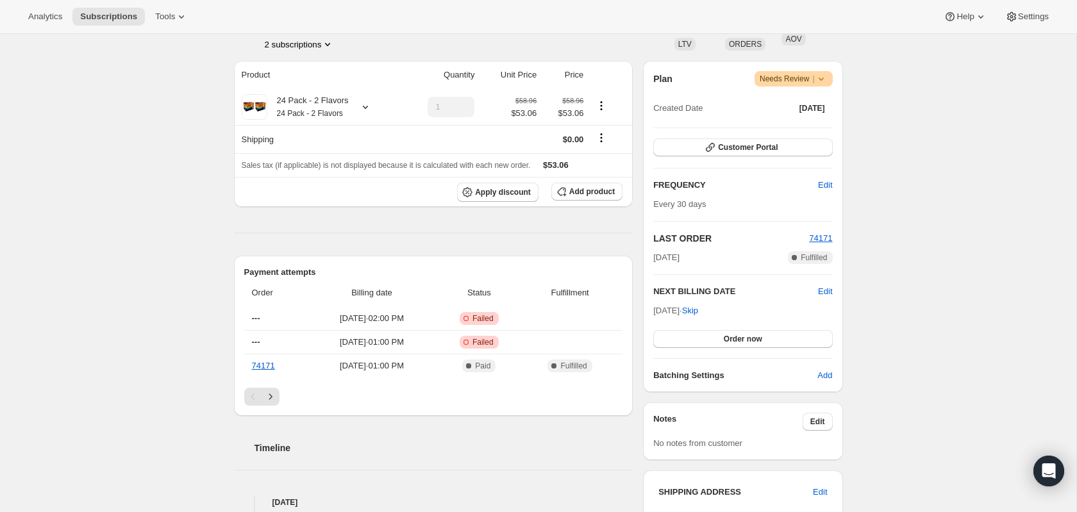
scroll to position [215, 0]
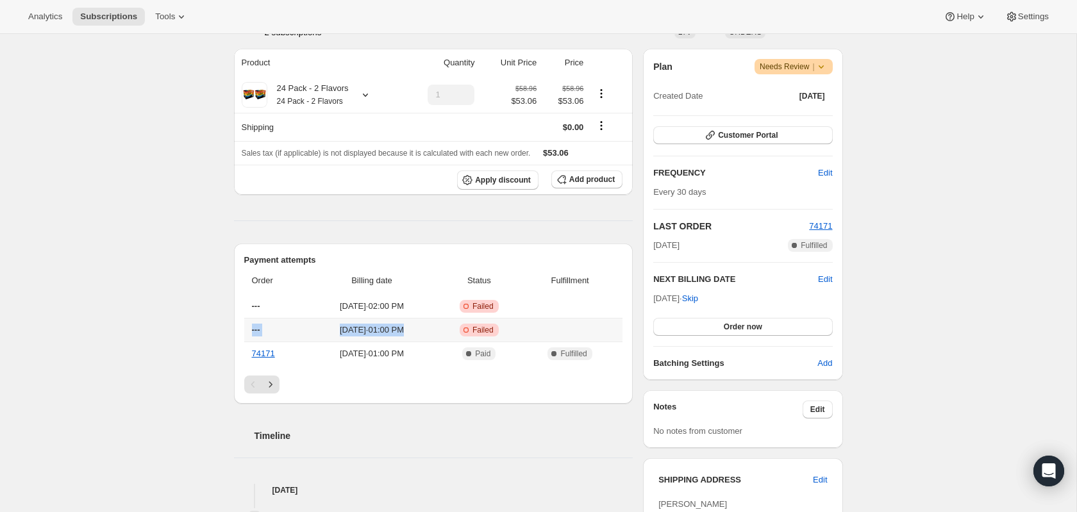
drag, startPoint x: 251, startPoint y: 329, endPoint x: 538, endPoint y: 319, distance: 287.3
click at [529, 320] on tr "--- Sep 20, 2025 · 01:00 PM Critical Incomplete Failed" at bounding box center [433, 330] width 379 height 24
click at [570, 323] on td at bounding box center [571, 330] width 101 height 24
drag, startPoint x: 563, startPoint y: 328, endPoint x: 248, endPoint y: 335, distance: 315.4
click at [300, 329] on tr "--- Sep 20, 2025 · 01:00 PM Critical Incomplete Failed" at bounding box center [433, 330] width 379 height 24
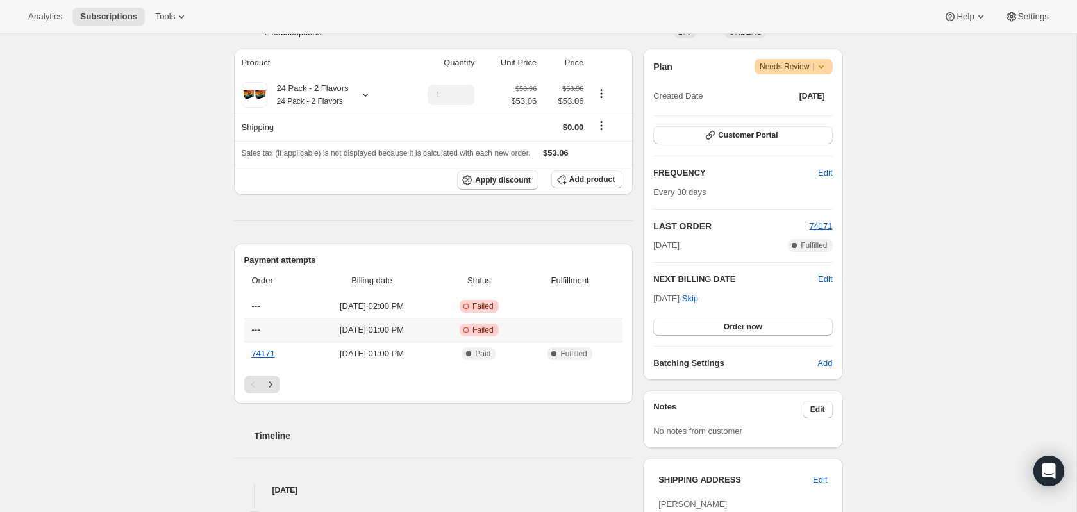
drag, startPoint x: 247, startPoint y: 335, endPoint x: 236, endPoint y: 340, distance: 12.0
click at [246, 334] on th "---" at bounding box center [275, 330] width 63 height 24
drag, startPoint x: 212, startPoint y: 338, endPoint x: 271, endPoint y: 333, distance: 59.9
click at [271, 333] on div "Subscription #10450993335. This page is ready Subscription #10450993335 Success…" at bounding box center [538, 368] width 1076 height 1099
click at [270, 331] on th "---" at bounding box center [275, 330] width 63 height 24
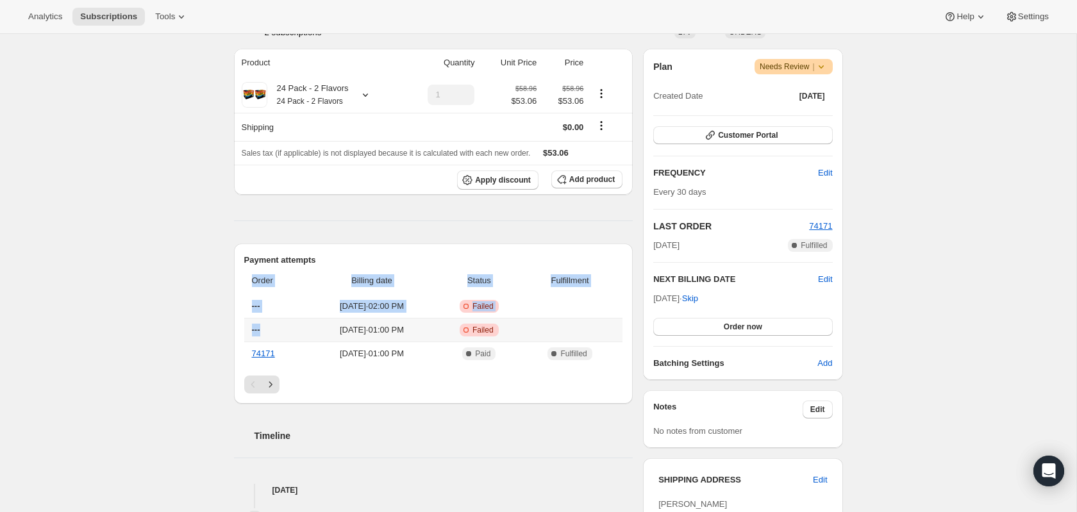
click at [266, 331] on th "---" at bounding box center [275, 330] width 63 height 24
click at [267, 331] on th "---" at bounding box center [275, 330] width 63 height 24
click at [155, 314] on div "Subscription #10450993335. This page is ready Subscription #10450993335 Success…" at bounding box center [538, 368] width 1076 height 1099
click at [117, 297] on div "Subscription #10450993335. This page is ready Subscription #10450993335 Success…" at bounding box center [538, 368] width 1076 height 1099
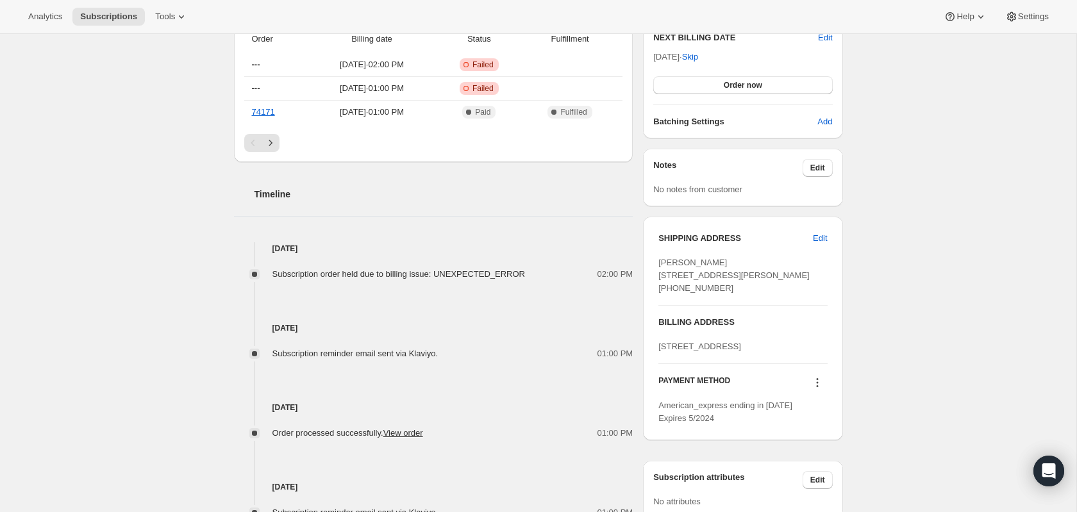
scroll to position [624, 0]
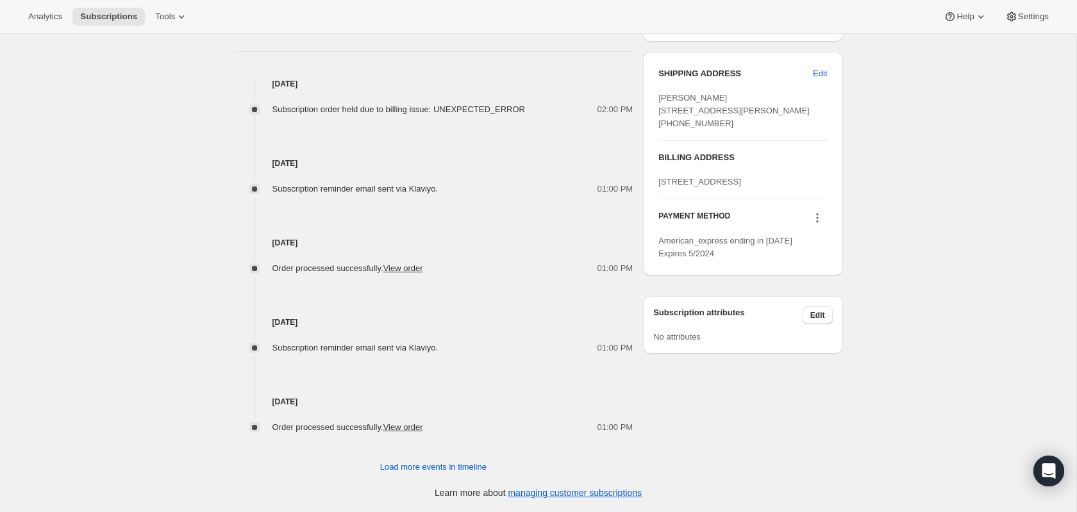
drag, startPoint x: 267, startPoint y: 193, endPoint x: 410, endPoint y: 196, distance: 142.3
click at [410, 196] on div "Sep 20, 2025 Subscription order held due to billing issue: UNEXPECTED_ERROR 02:…" at bounding box center [433, 256] width 399 height 356
click at [448, 191] on div "01:00 PM" at bounding box center [538, 189] width 187 height 13
drag, startPoint x: 450, startPoint y: 190, endPoint x: 288, endPoint y: 190, distance: 161.5
click at [288, 190] on div "Subscription reminder email sent via Klaviyo. 01:00 PM" at bounding box center [433, 189] width 399 height 13
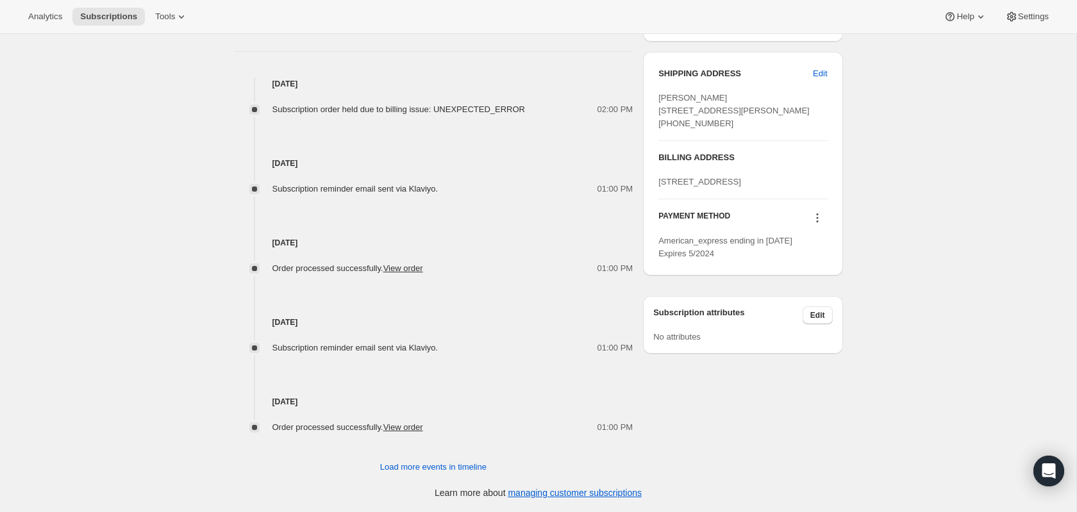
click at [278, 132] on div "Sep 8, 2025 Subscription reminder email sent via Klaviyo. 01:00 PM" at bounding box center [433, 155] width 399 height 79
drag, startPoint x: 256, startPoint y: 110, endPoint x: 436, endPoint y: 104, distance: 180.2
click at [436, 104] on div "Subscription order held due to billing issue: UNEXPECTED_ERROR 02:00 PM" at bounding box center [433, 109] width 399 height 13
click at [578, 108] on div "02:00 PM" at bounding box center [583, 109] width 100 height 13
drag, startPoint x: 578, startPoint y: 108, endPoint x: 235, endPoint y: 102, distance: 342.3
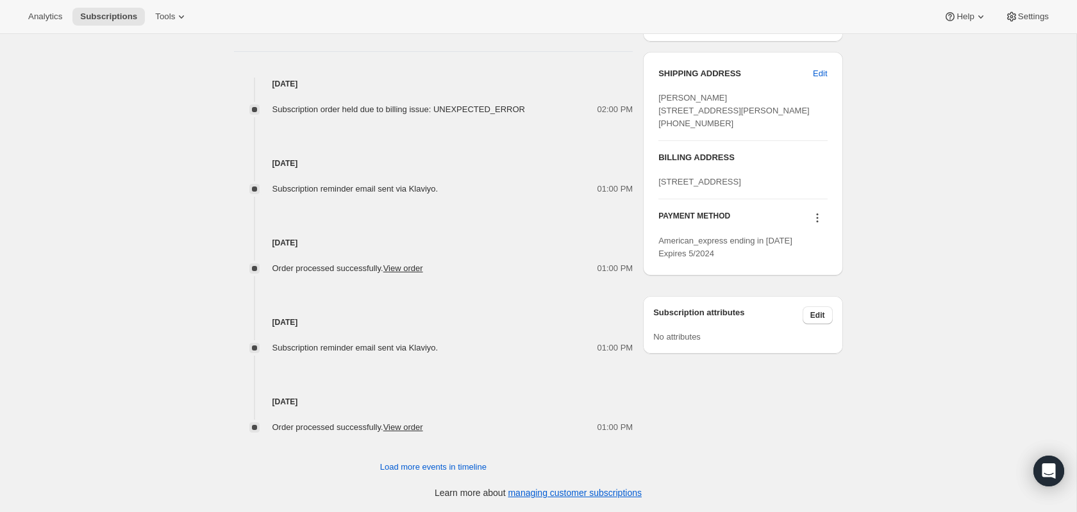
click at [235, 102] on div "Subscription order held due to billing issue: UNEXPECTED_ERROR 02:00 PM" at bounding box center [433, 103] width 399 height 26
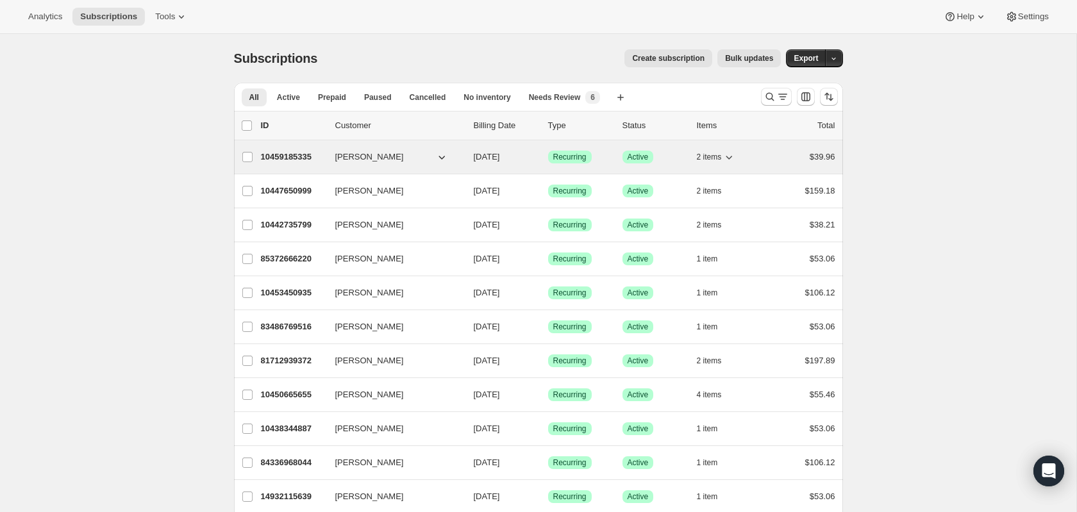
click at [284, 153] on p "10459185335" at bounding box center [293, 157] width 64 height 13
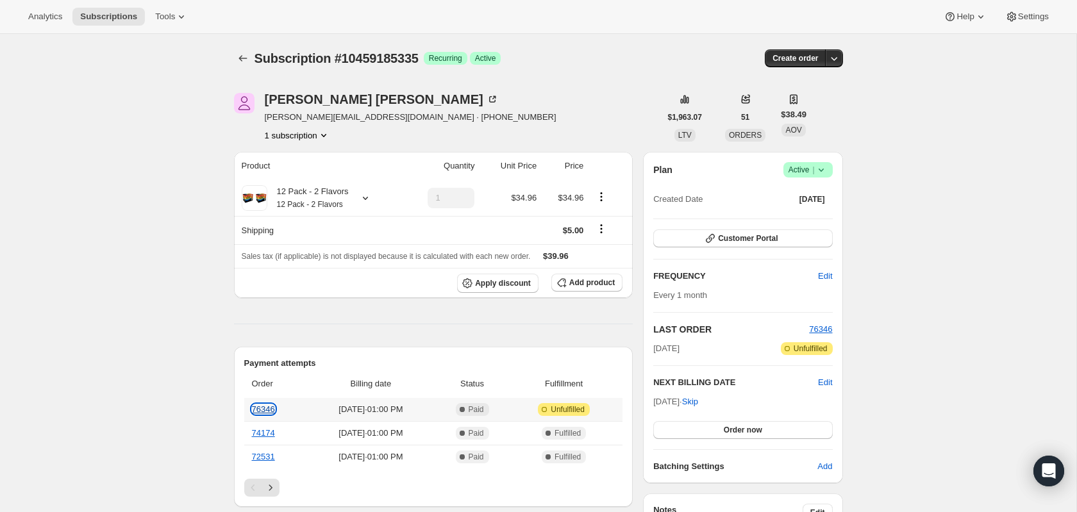
click at [254, 414] on link "76346" at bounding box center [263, 409] width 23 height 10
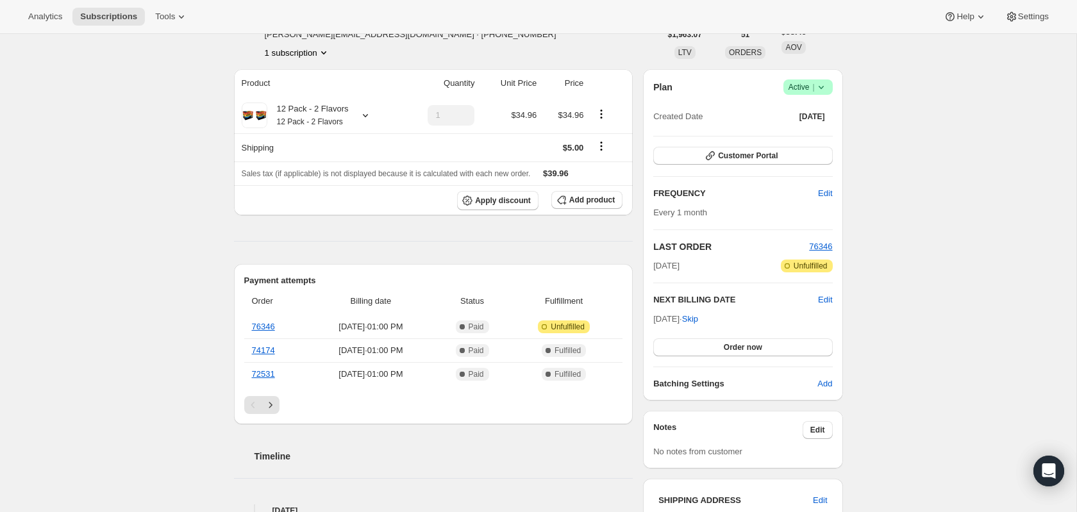
scroll to position [85, 0]
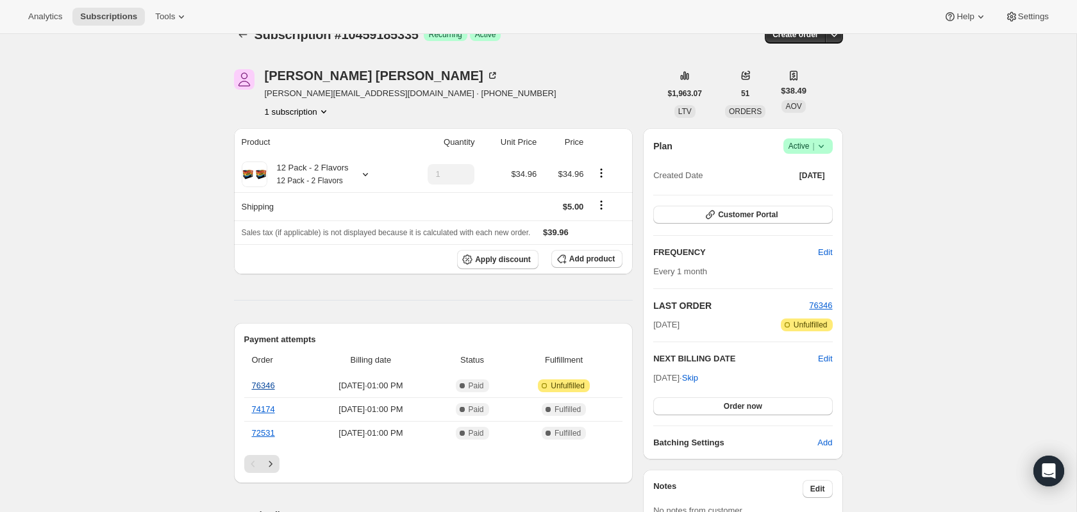
scroll to position [25, 0]
click at [260, 407] on link "74174" at bounding box center [263, 408] width 23 height 10
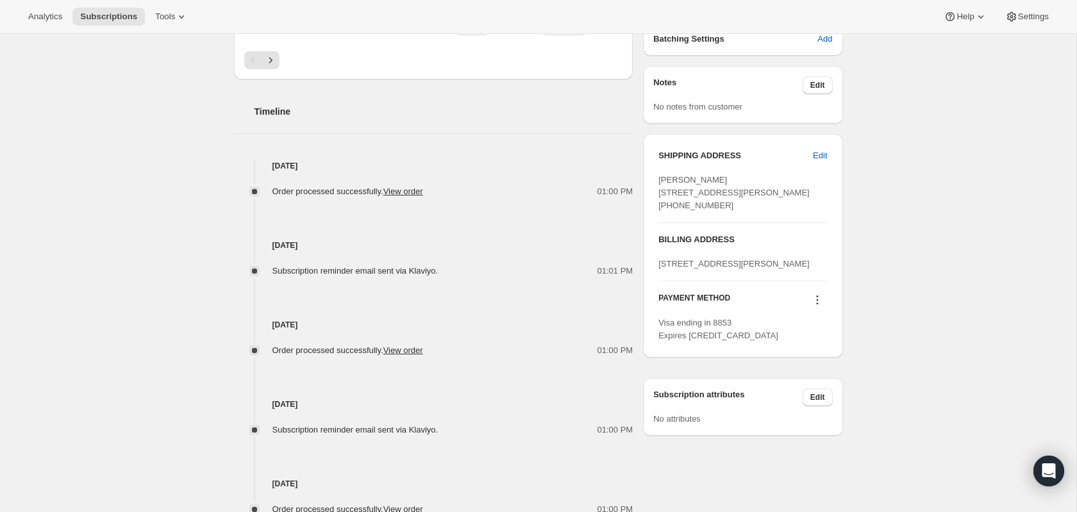
scroll to position [481, 0]
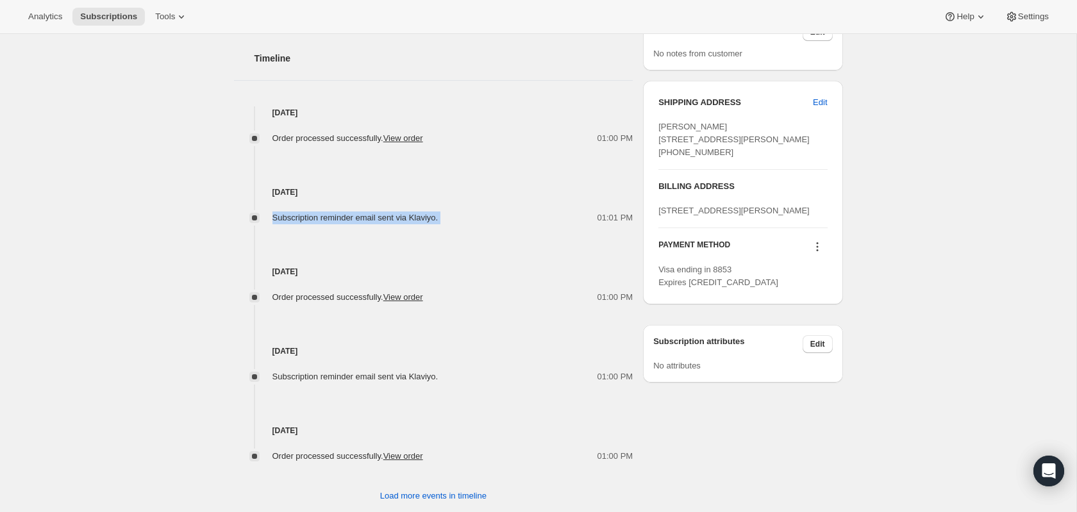
drag, startPoint x: 270, startPoint y: 217, endPoint x: 493, endPoint y: 218, distance: 223.1
click at [493, 218] on div "Subscription reminder email sent via Klaviyo. 01:01 PM" at bounding box center [433, 218] width 399 height 13
click at [494, 218] on div "01:01 PM" at bounding box center [538, 218] width 187 height 13
click at [209, 201] on div "Subscription #10459185335. This page is ready Subscription #10459185335 Success…" at bounding box center [538, 47] width 1076 height 988
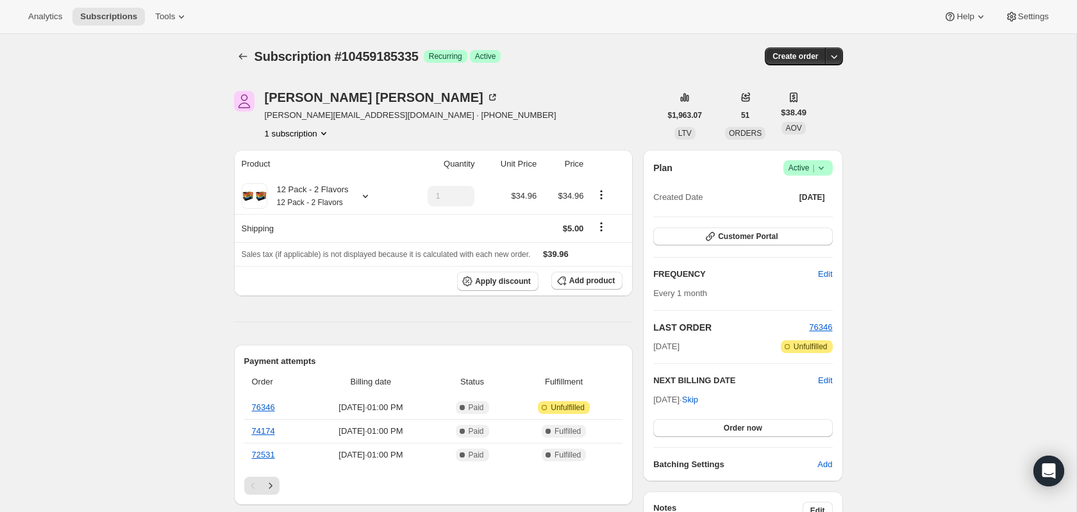
scroll to position [0, 0]
